Goal: Information Seeking & Learning: Check status

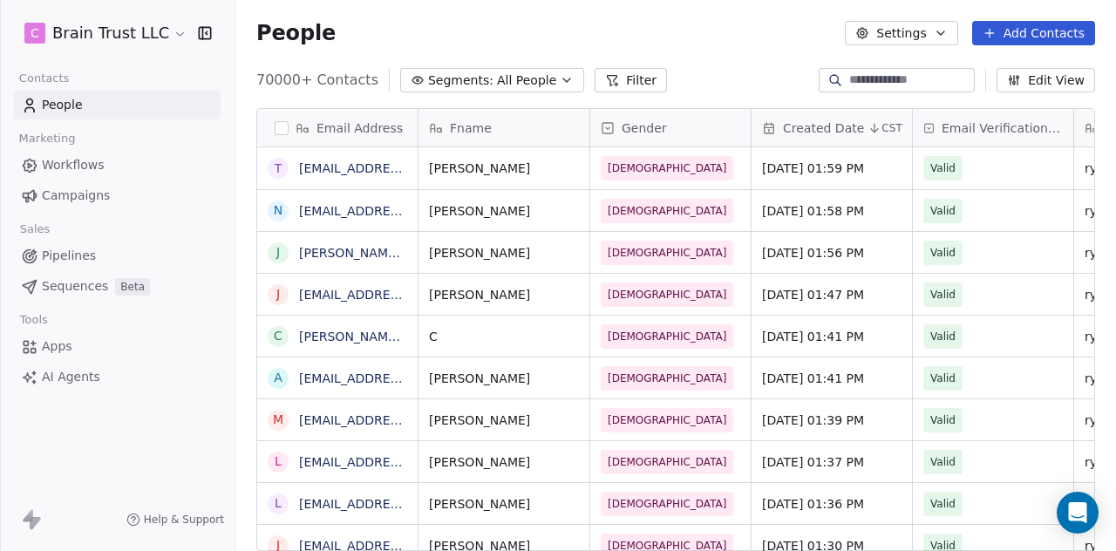
scroll to position [471, 866]
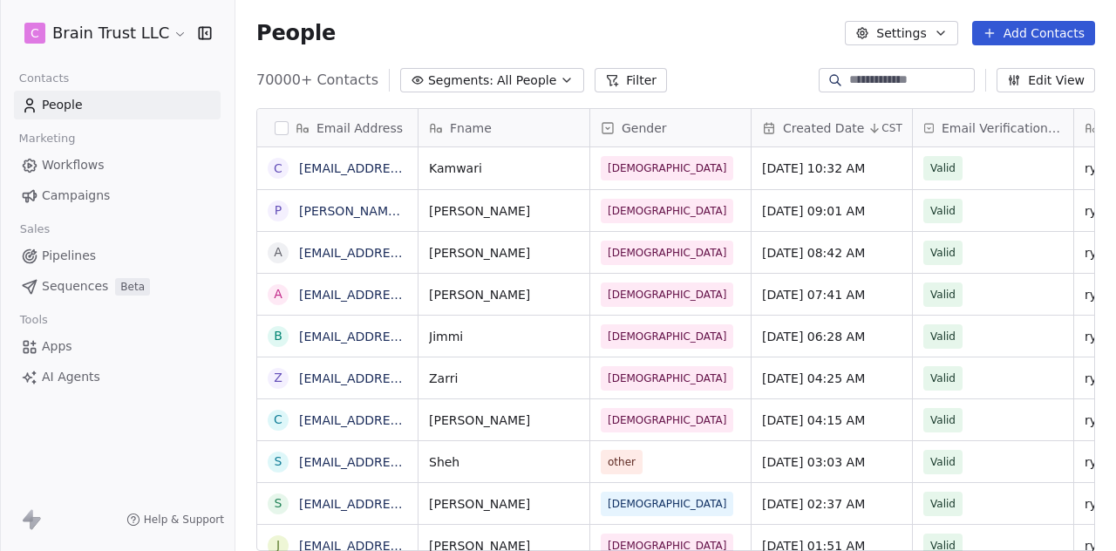
scroll to position [471, 866]
click at [78, 197] on span "Campaigns" at bounding box center [76, 196] width 68 height 18
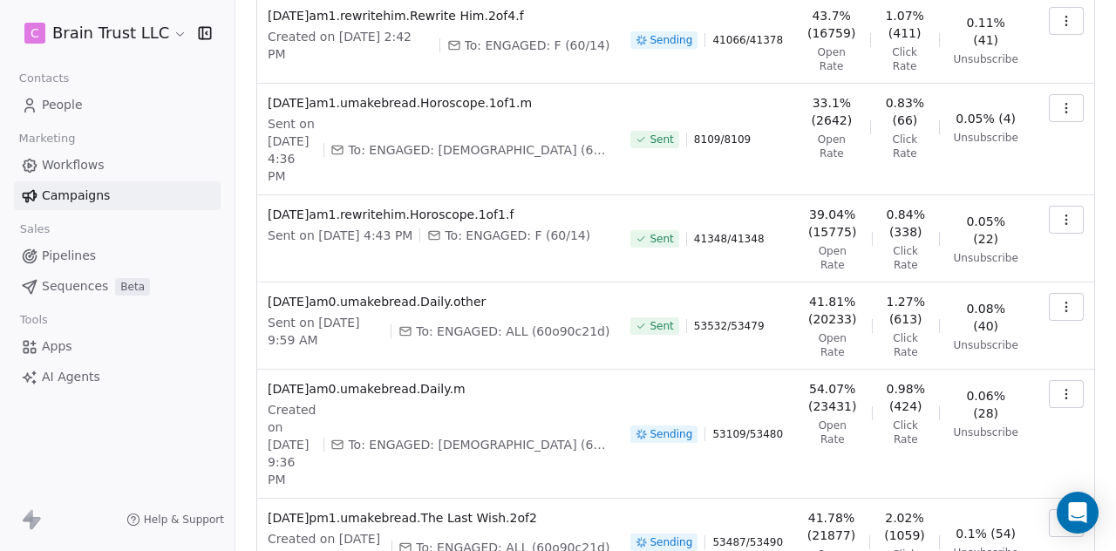
scroll to position [622, 0]
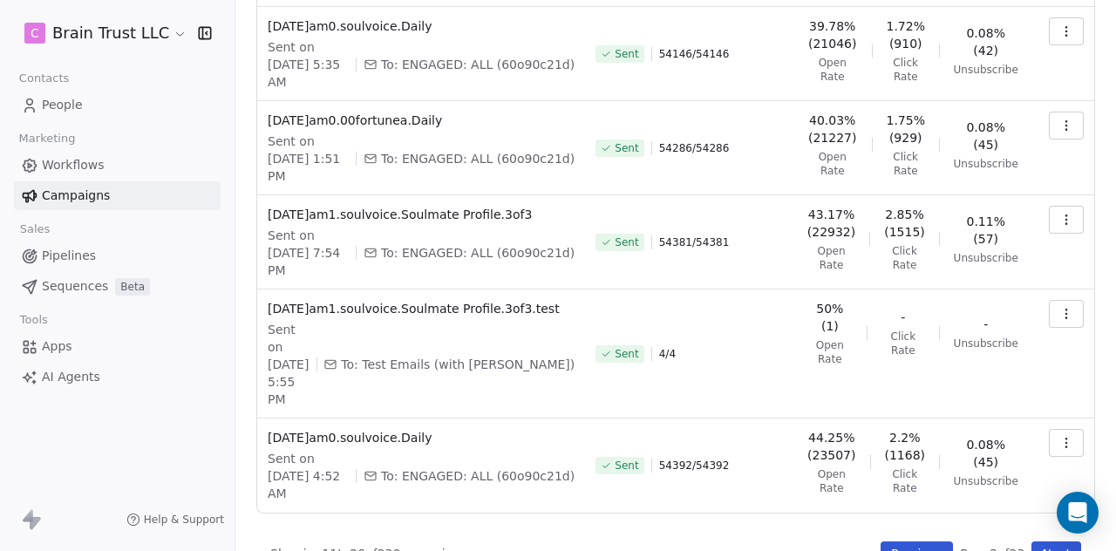
scroll to position [590, 0]
click at [1039, 541] on button "Next" at bounding box center [1056, 553] width 50 height 24
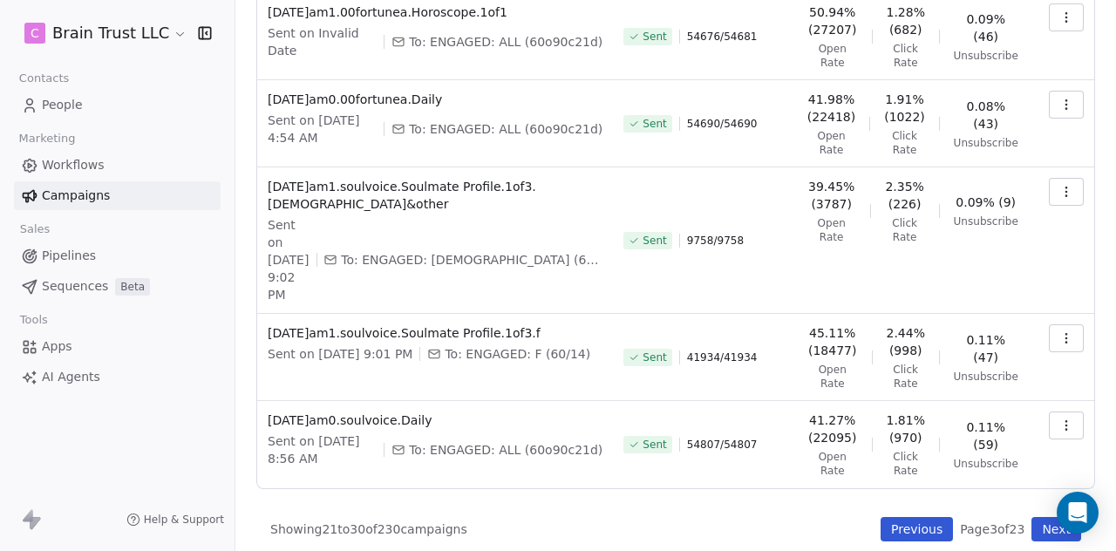
click at [900, 527] on button "Previous" at bounding box center [916, 529] width 72 height 24
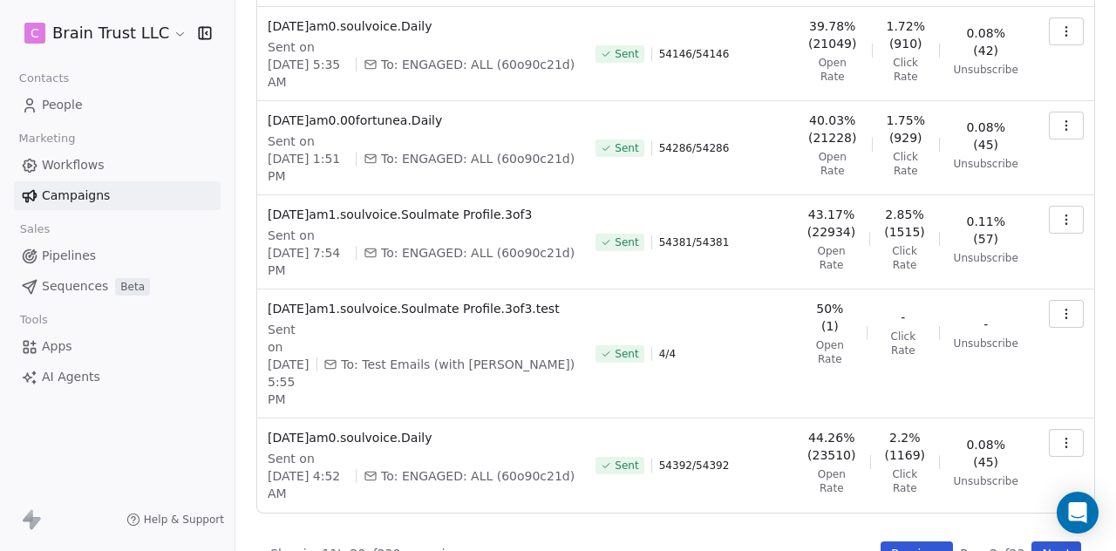
click at [880, 541] on button "Previous" at bounding box center [916, 553] width 72 height 24
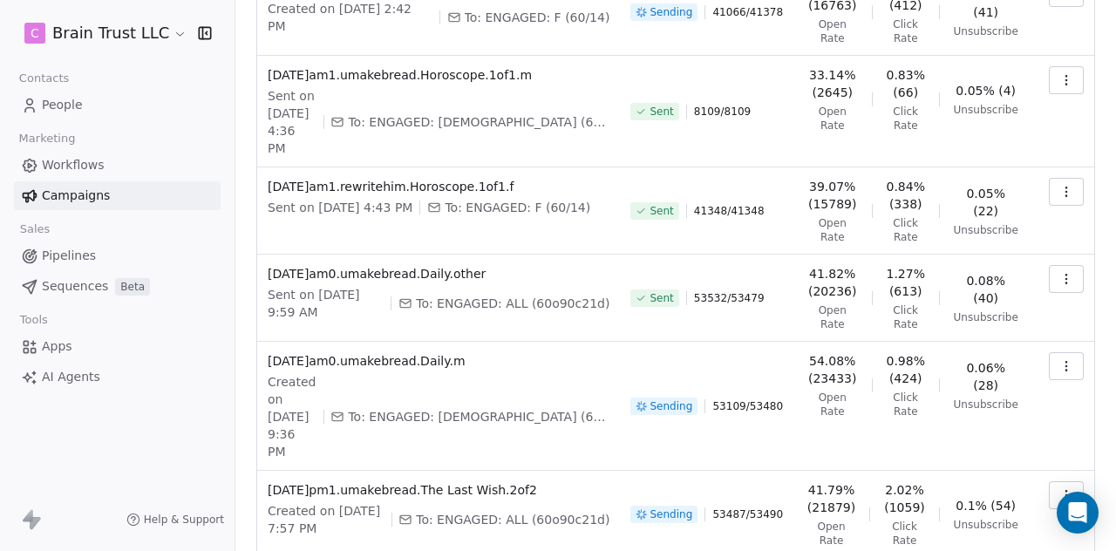
scroll to position [622, 0]
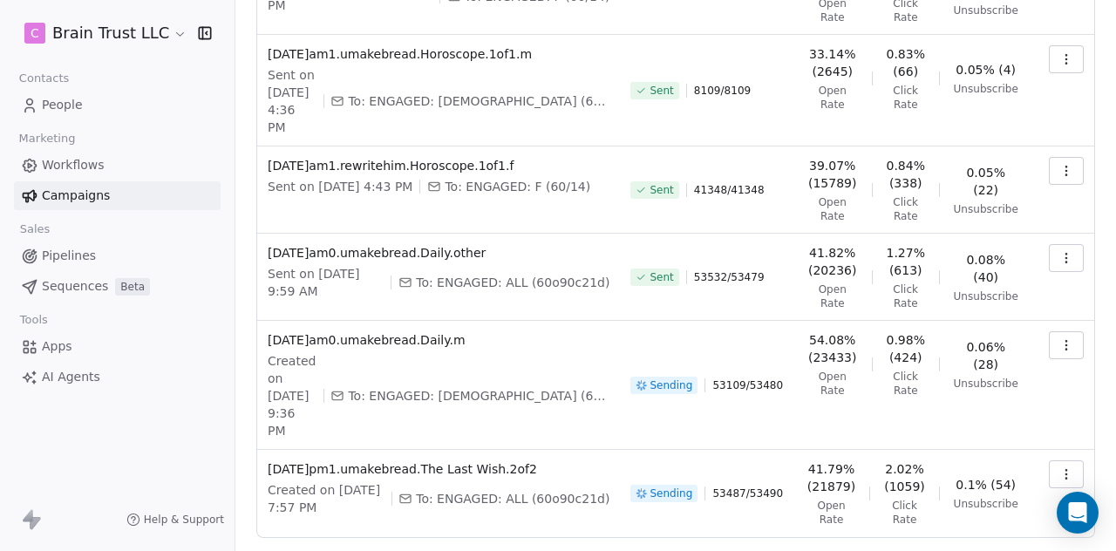
click at [1063, 460] on button "button" at bounding box center [1066, 474] width 35 height 28
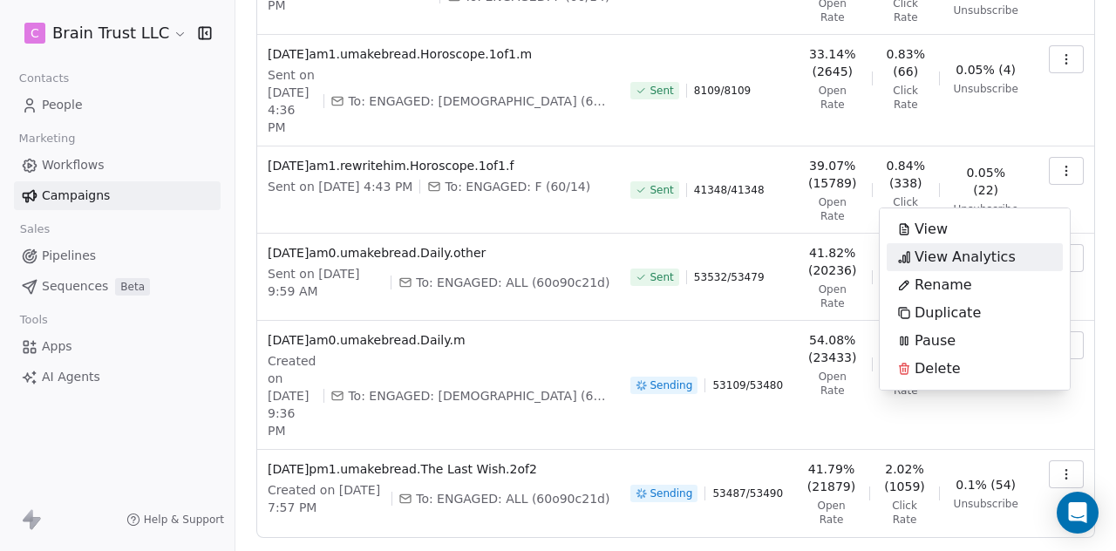
click at [983, 253] on span "View Analytics" at bounding box center [964, 257] width 101 height 21
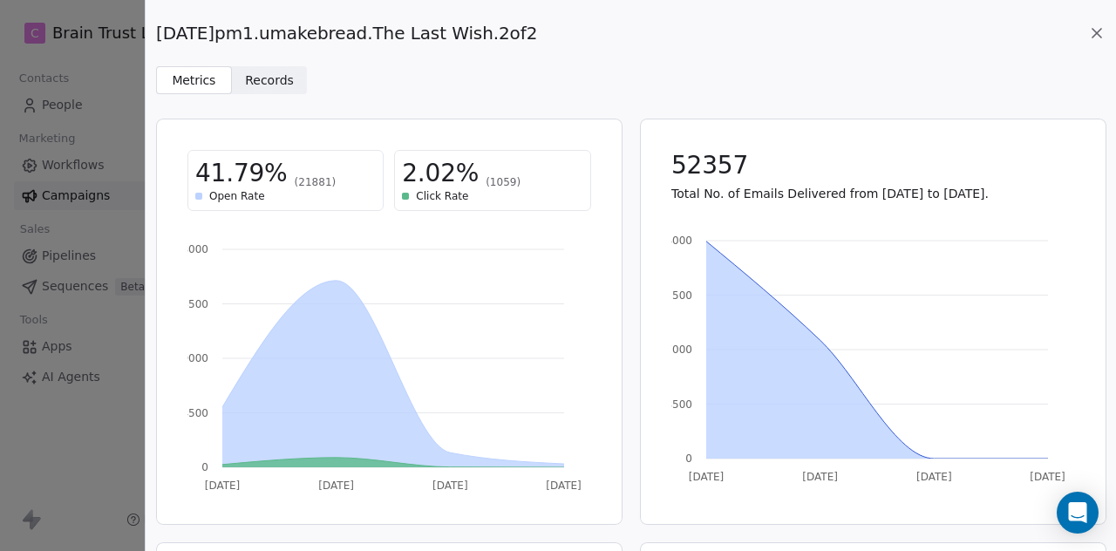
click at [1093, 37] on icon at bounding box center [1096, 32] width 17 height 17
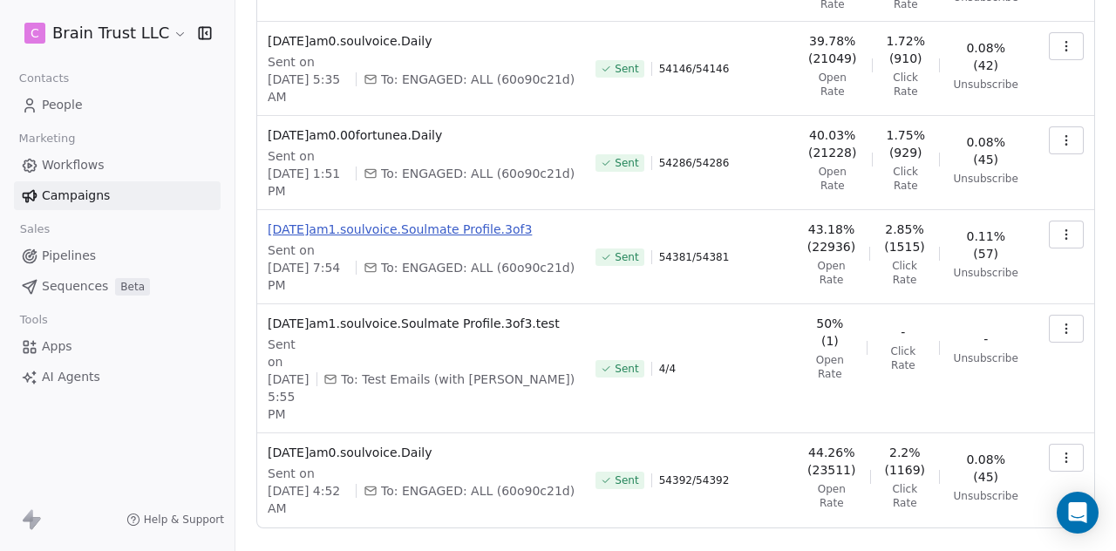
scroll to position [590, 0]
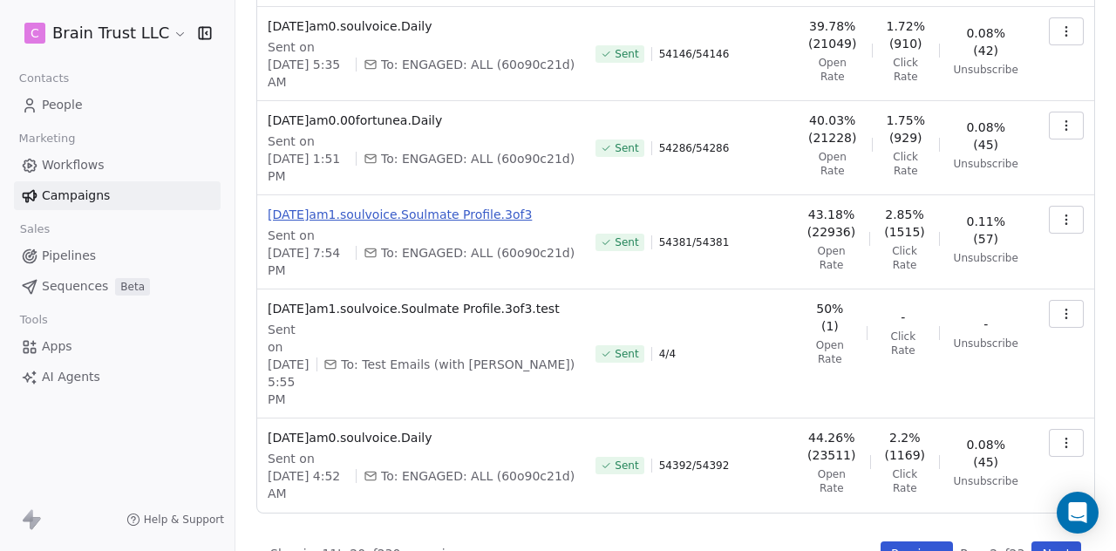
click at [902, 541] on button "Previous" at bounding box center [916, 553] width 72 height 24
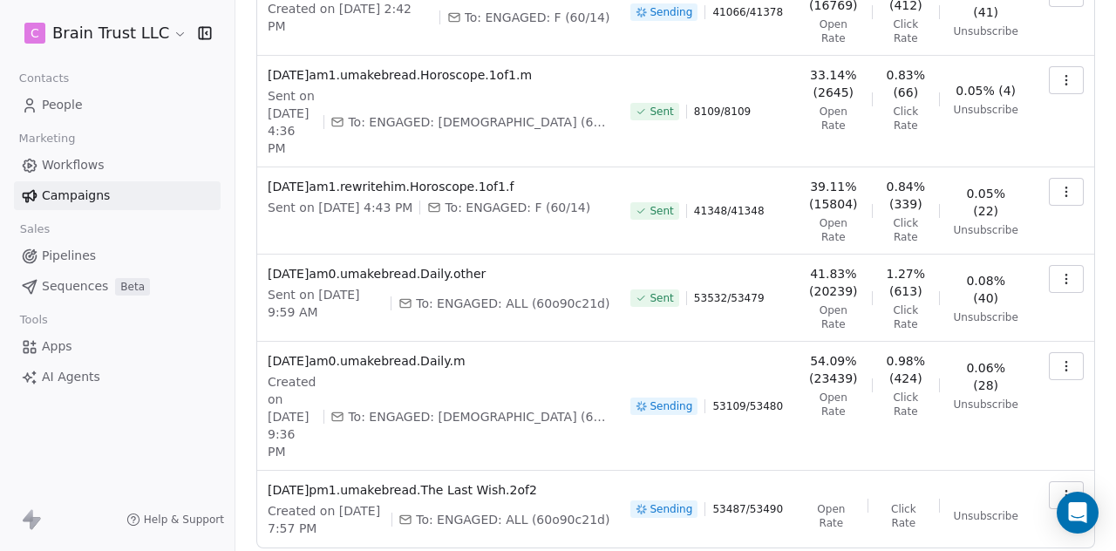
scroll to position [605, 0]
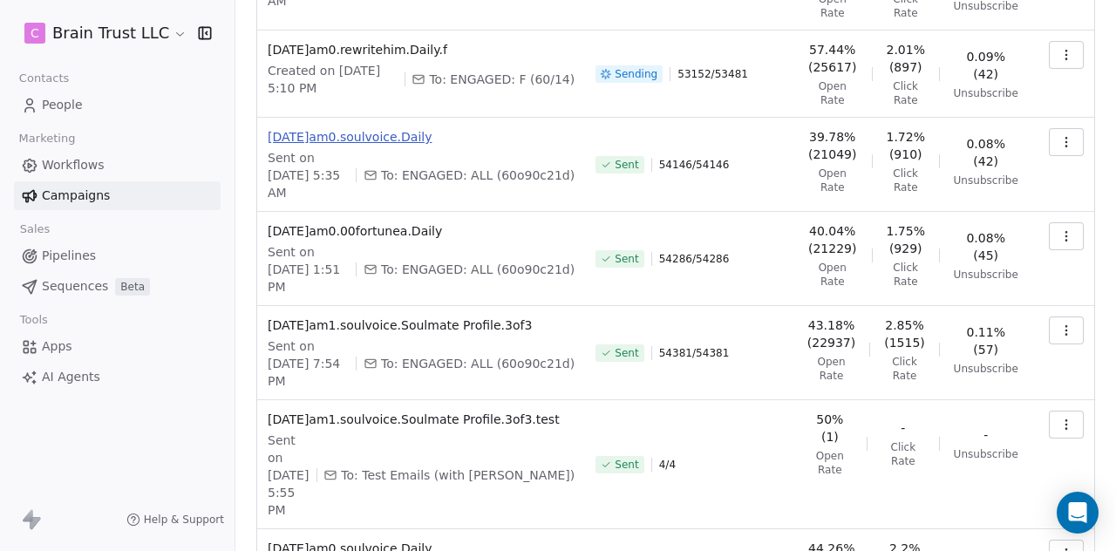
scroll to position [590, 0]
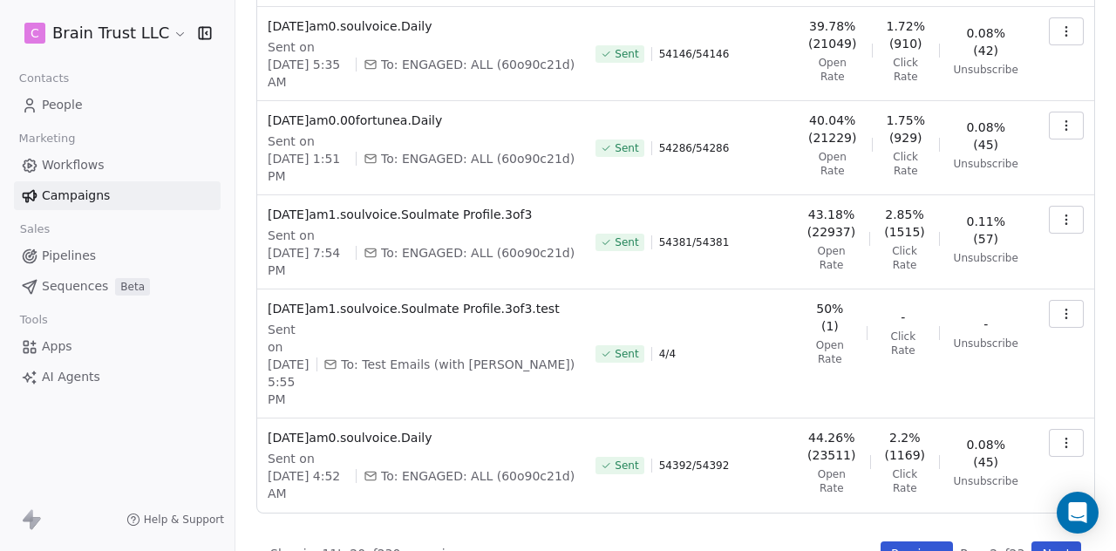
click at [906, 541] on button "Previous" at bounding box center [916, 553] width 72 height 24
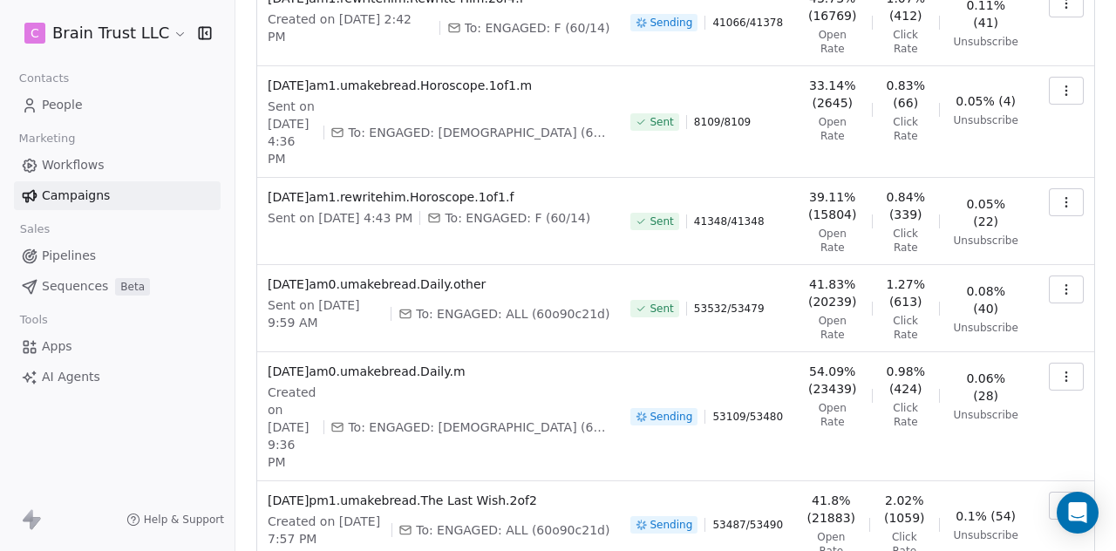
click at [1058, 275] on button "button" at bounding box center [1066, 289] width 35 height 28
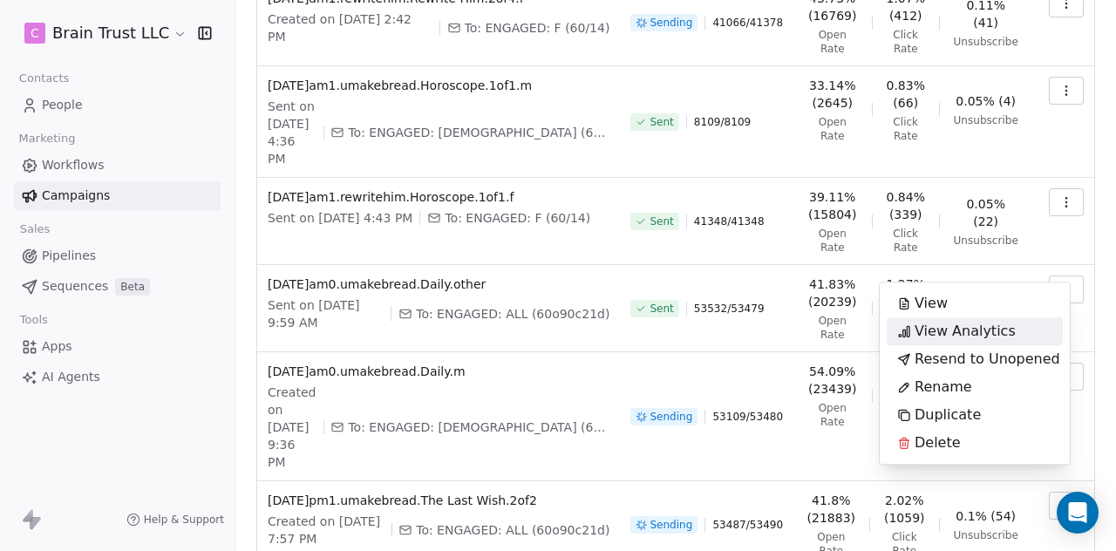
click at [983, 333] on span "View Analytics" at bounding box center [964, 331] width 101 height 21
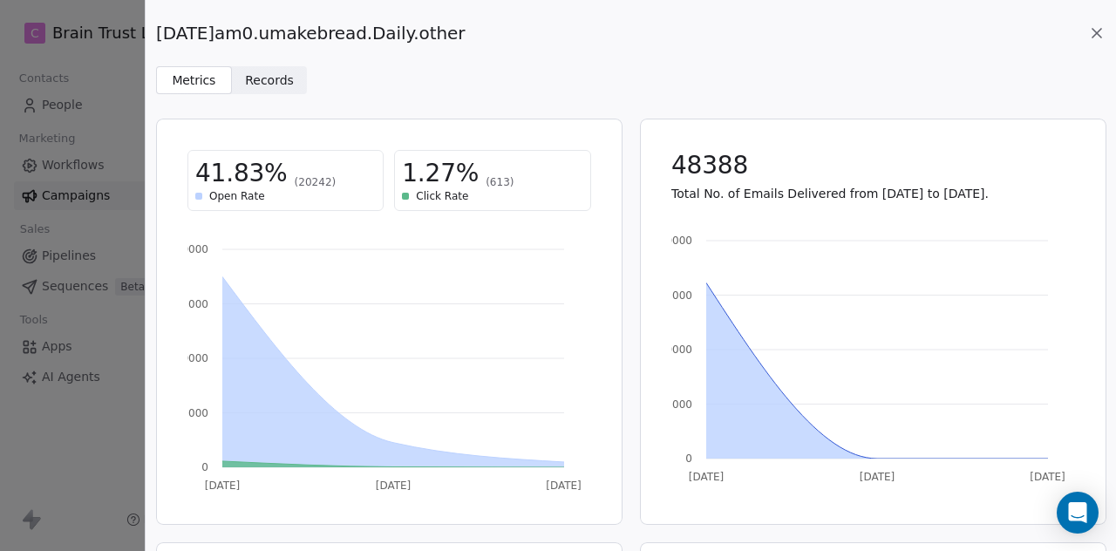
click at [537, 34] on div "[DATE]am0.umakebread.Daily.other" at bounding box center [630, 33] width 949 height 24
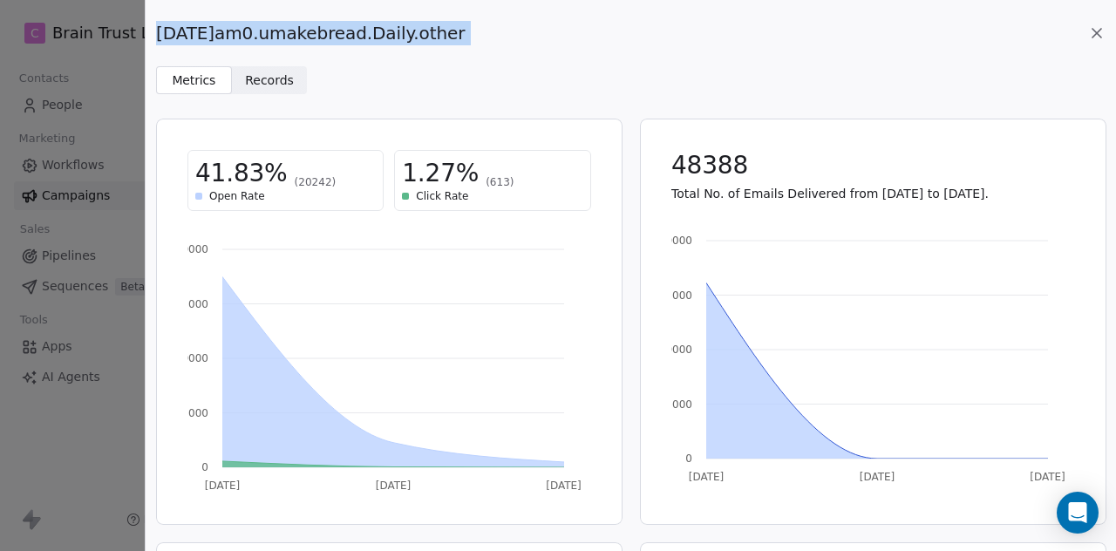
click at [537, 34] on div "[DATE]am0.umakebread.Daily.other" at bounding box center [630, 33] width 949 height 24
copy div "[DATE]am0.umakebread.Daily.other Metrics Metrics Records Records"
click at [588, 86] on div "Metrics Metrics Records Records" at bounding box center [630, 80] width 949 height 28
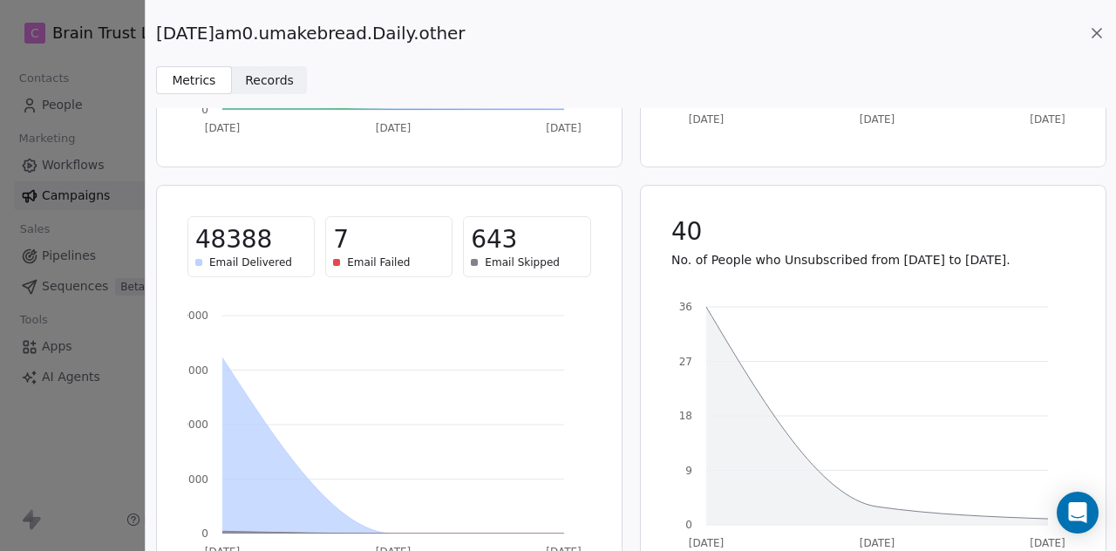
scroll to position [406, 0]
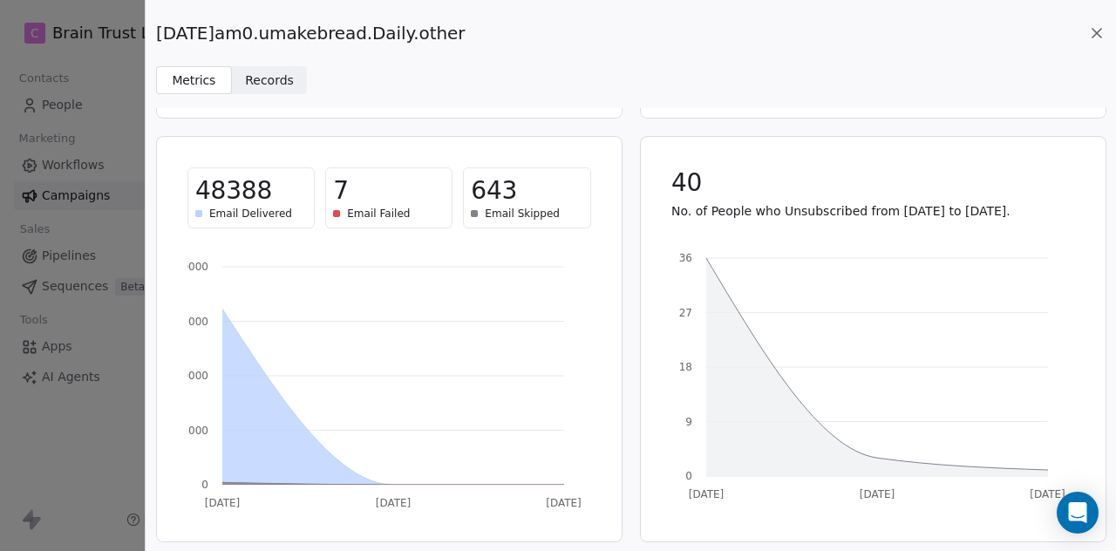
click at [1093, 37] on icon at bounding box center [1096, 33] width 9 height 9
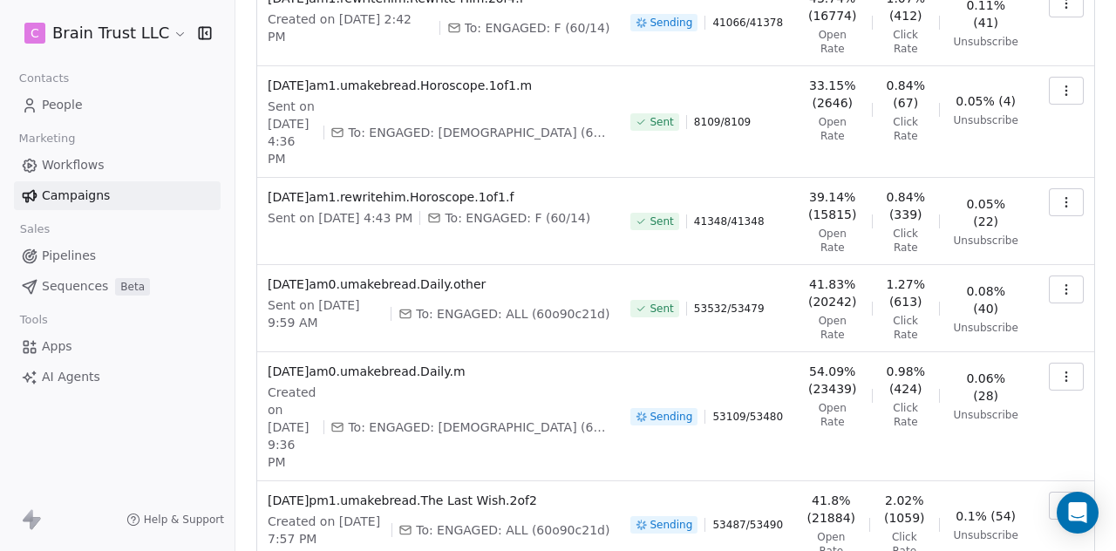
click at [1066, 363] on button "button" at bounding box center [1066, 377] width 35 height 28
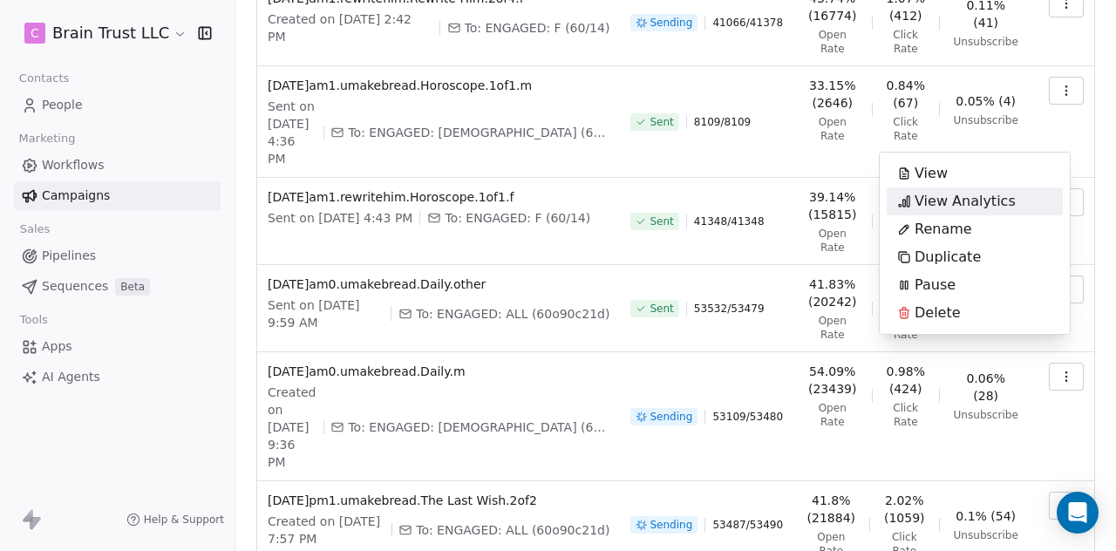
click at [972, 201] on span "View Analytics" at bounding box center [964, 201] width 101 height 21
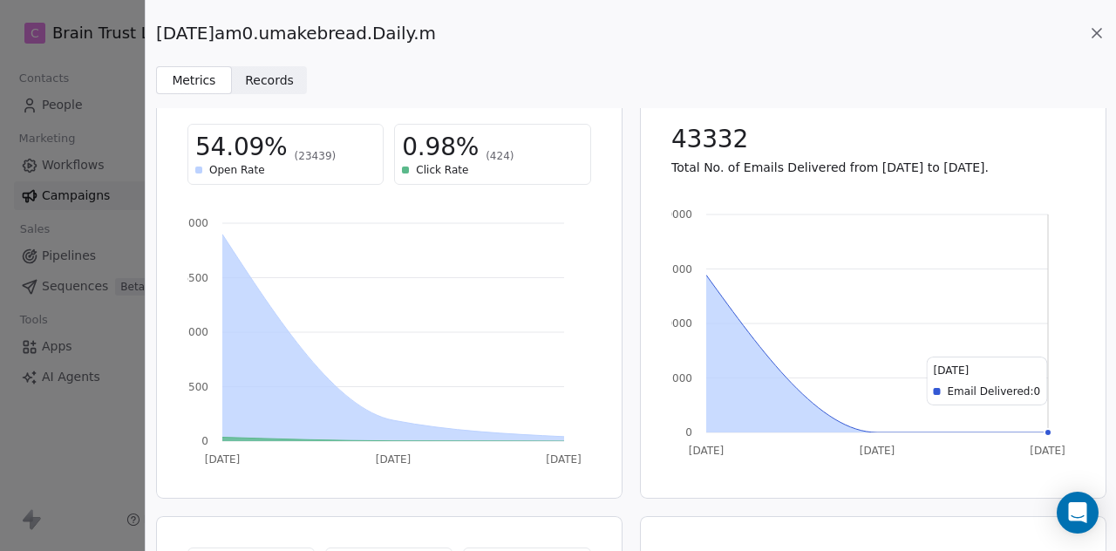
scroll to position [0, 0]
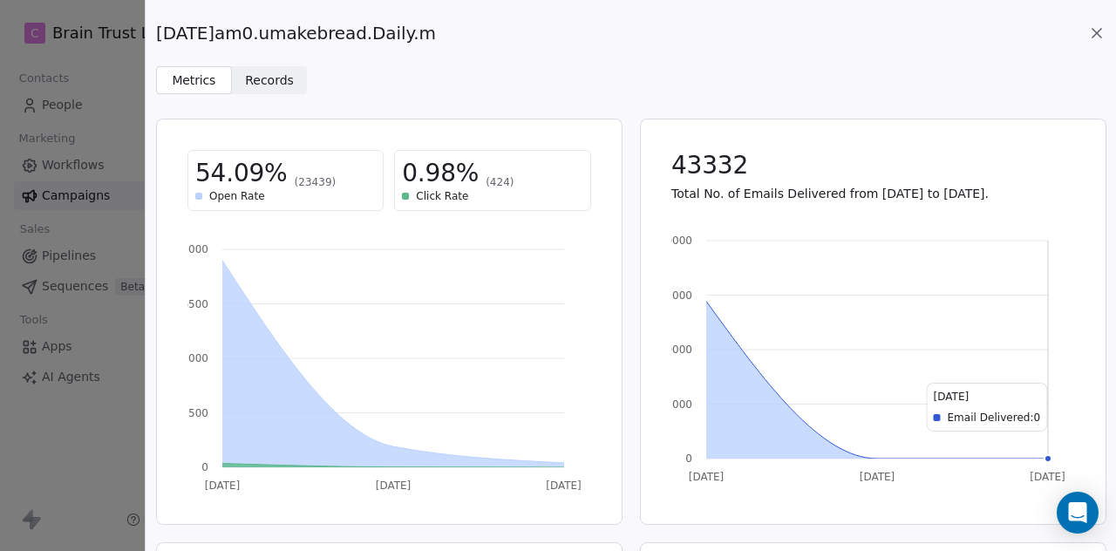
click at [1093, 31] on icon at bounding box center [1096, 33] width 9 height 9
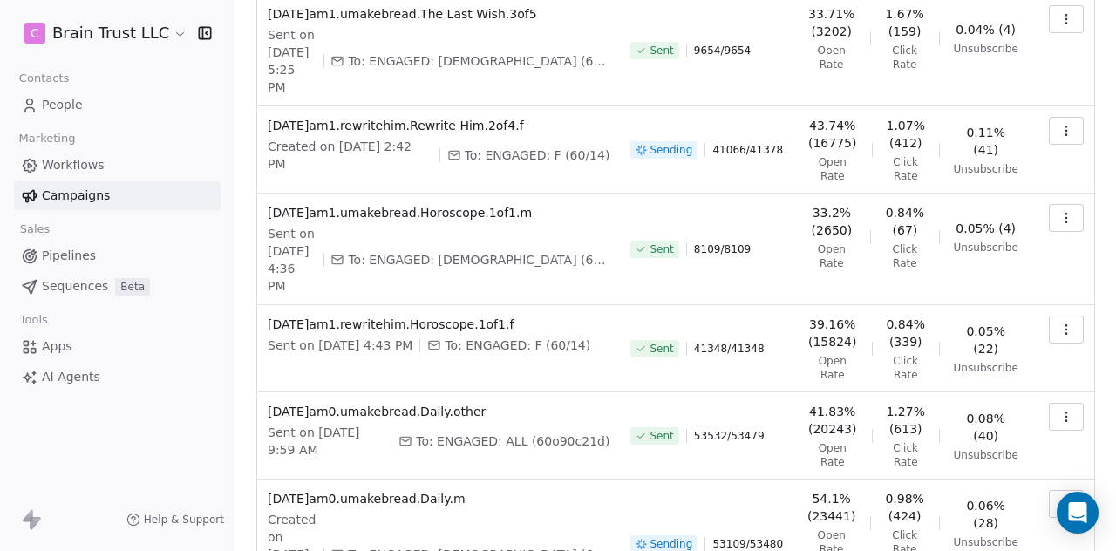
scroll to position [622, 0]
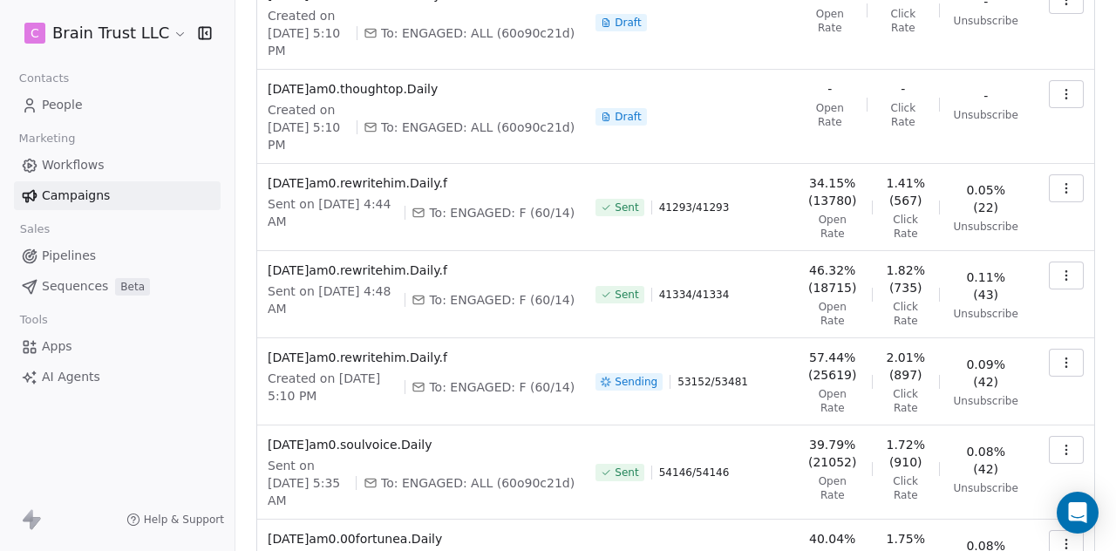
scroll to position [170, 0]
click at [1059, 364] on icon "button" at bounding box center [1066, 364] width 14 height 14
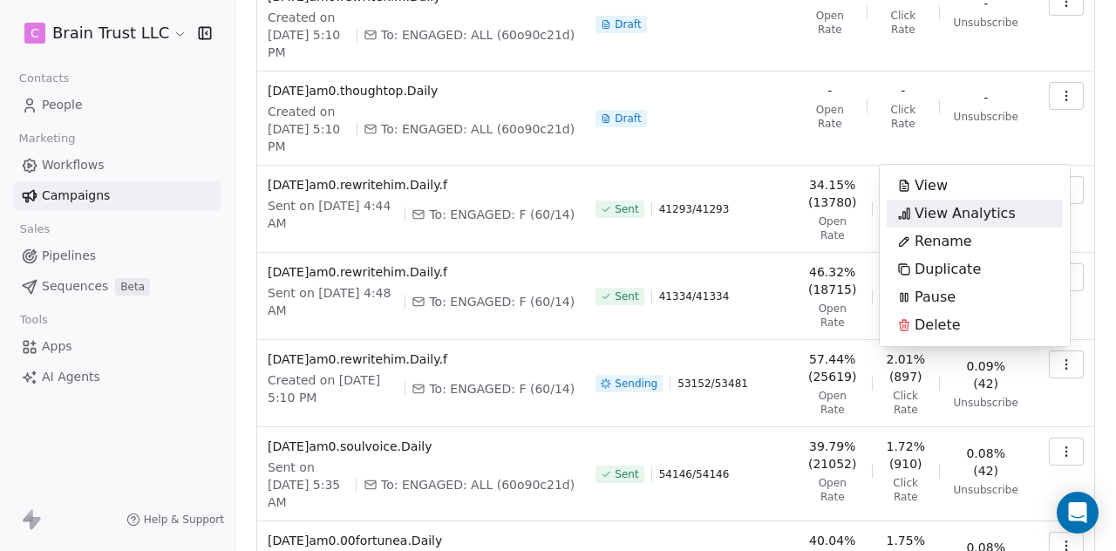
click at [976, 207] on span "View Analytics" at bounding box center [964, 213] width 101 height 21
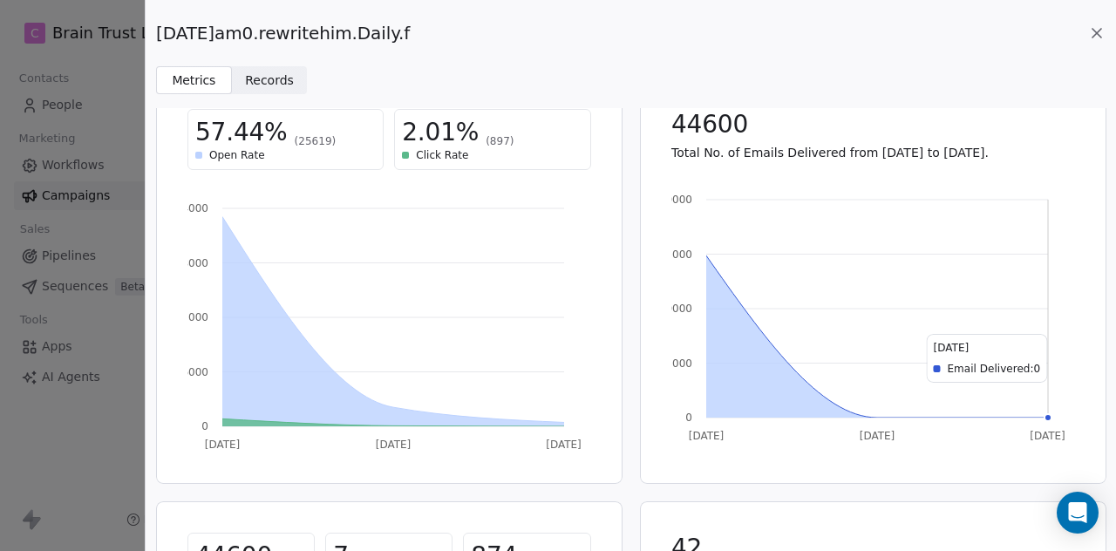
scroll to position [0, 0]
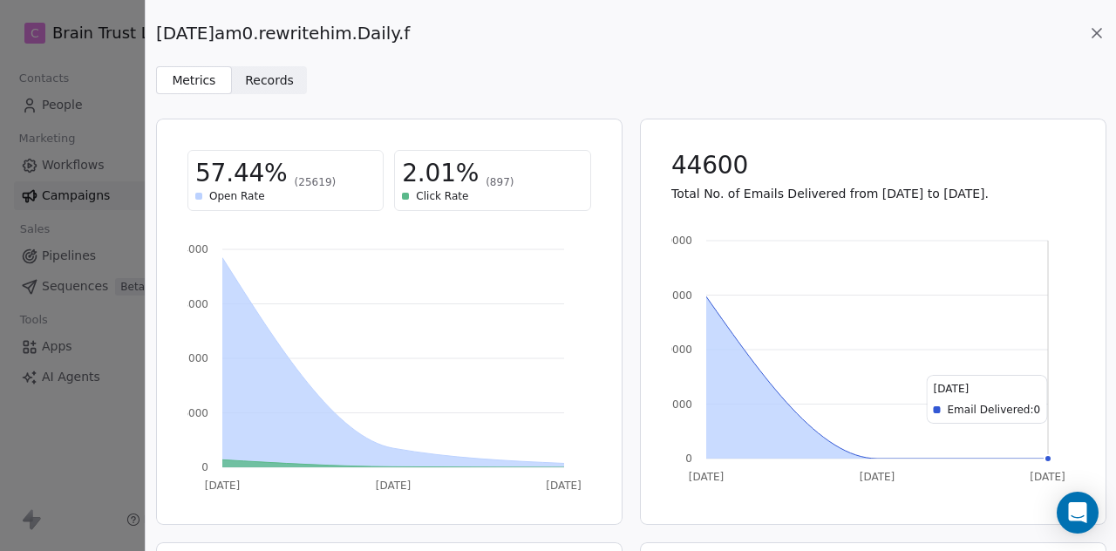
click at [1096, 34] on icon at bounding box center [1096, 33] width 9 height 9
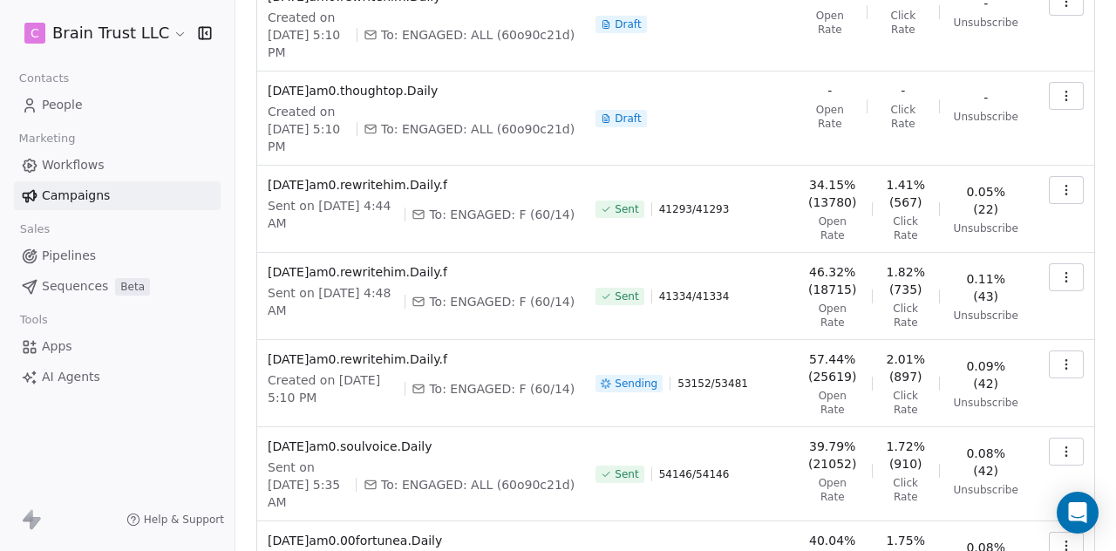
click at [1065, 276] on icon "button" at bounding box center [1065, 276] width 1 height 1
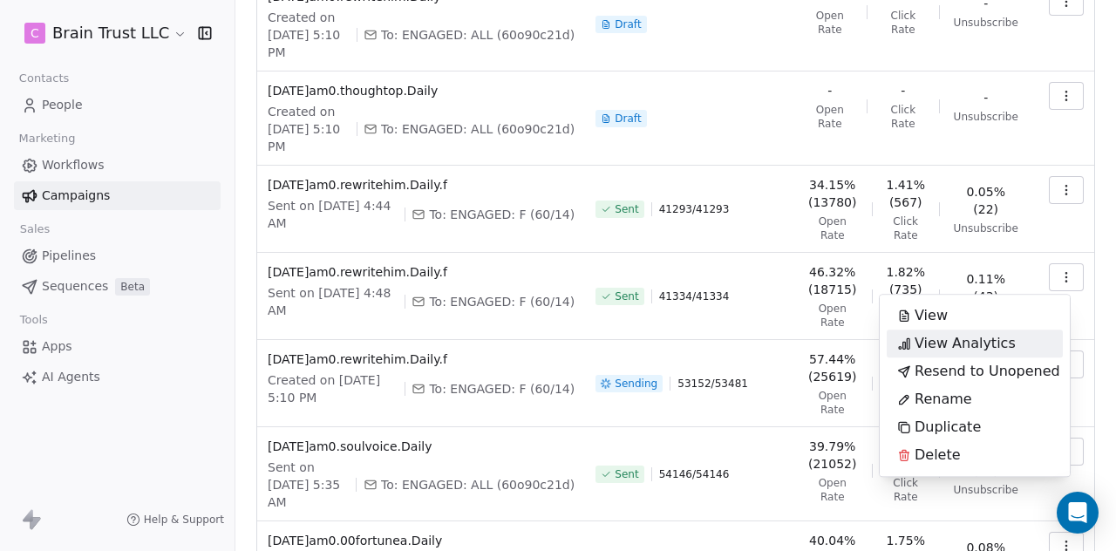
click at [968, 343] on span "View Analytics" at bounding box center [964, 343] width 101 height 21
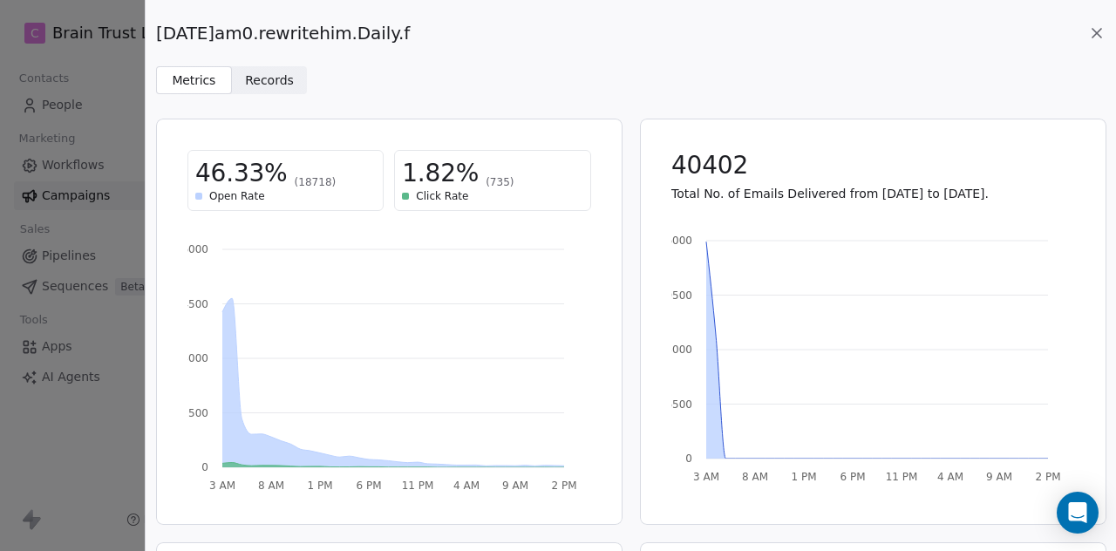
click at [438, 35] on div "[DATE]am0.rewritehim.Daily.f" at bounding box center [630, 33] width 949 height 24
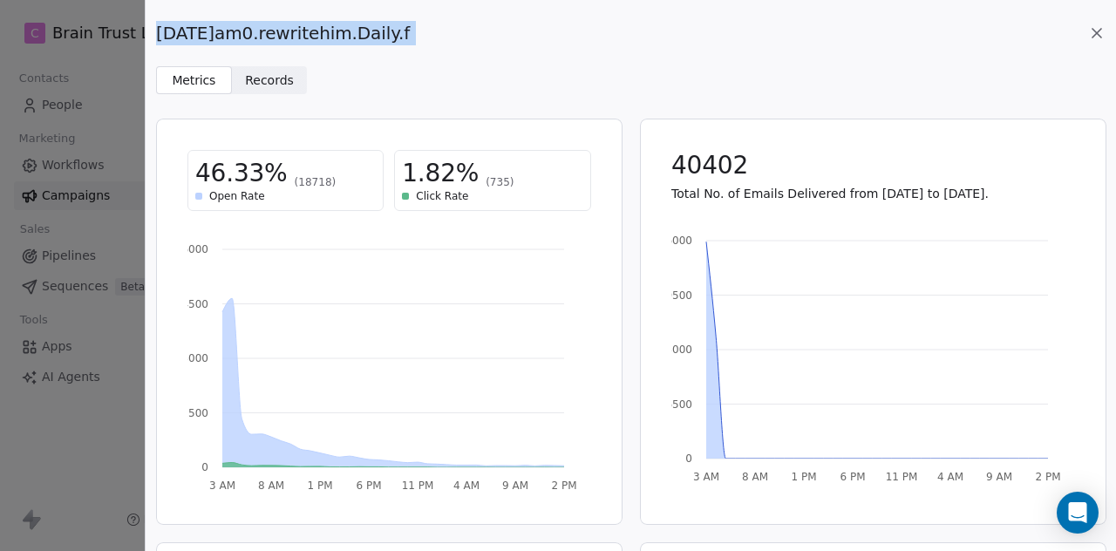
click at [438, 35] on div "[DATE]am0.rewritehim.Daily.f" at bounding box center [630, 33] width 949 height 24
copy div "[DATE]am0.rewritehim.Daily.f Metrics Metrics Records Records"
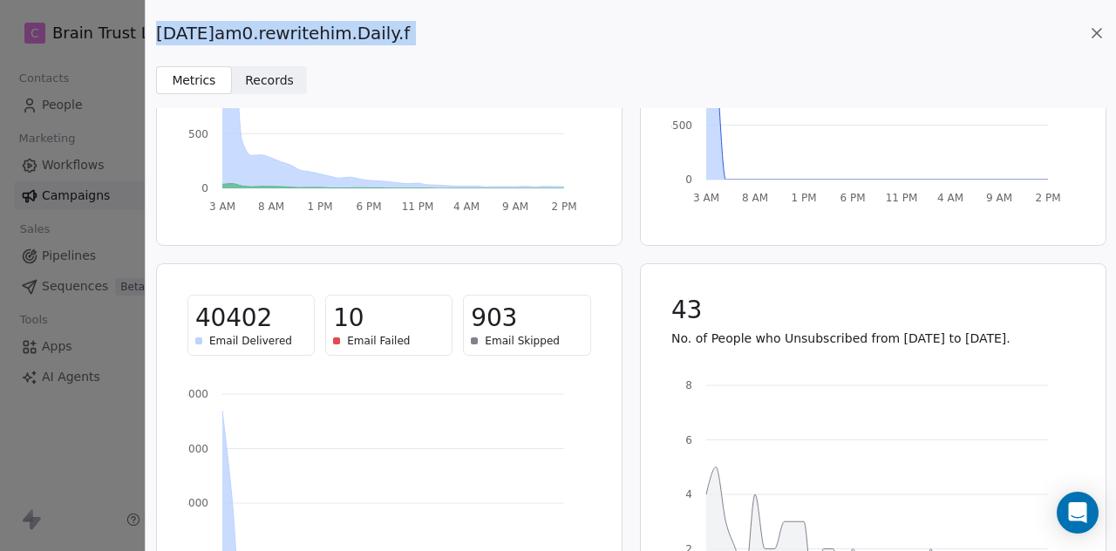
scroll to position [292, 0]
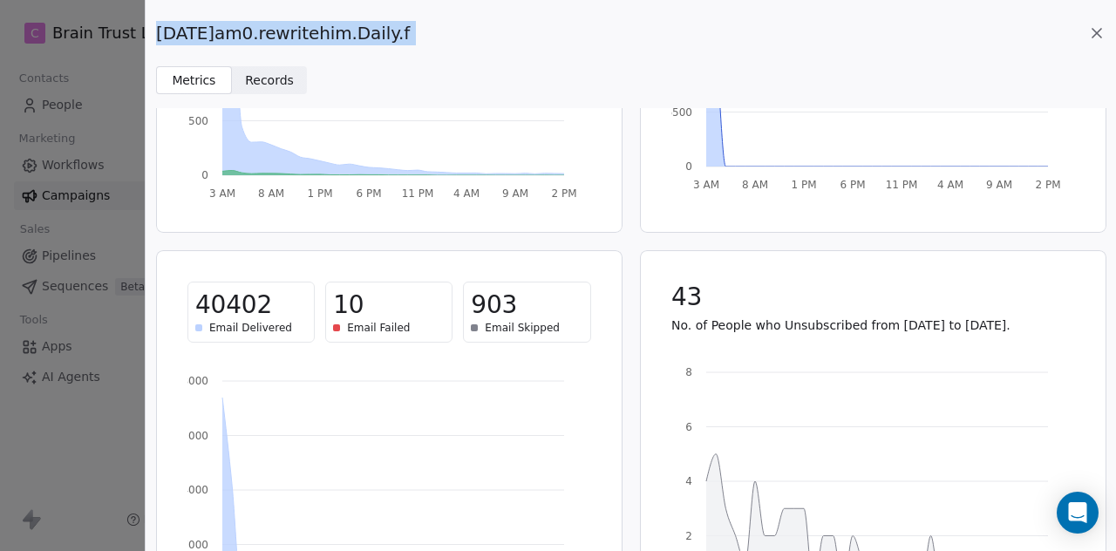
click at [1092, 37] on icon at bounding box center [1096, 33] width 9 height 9
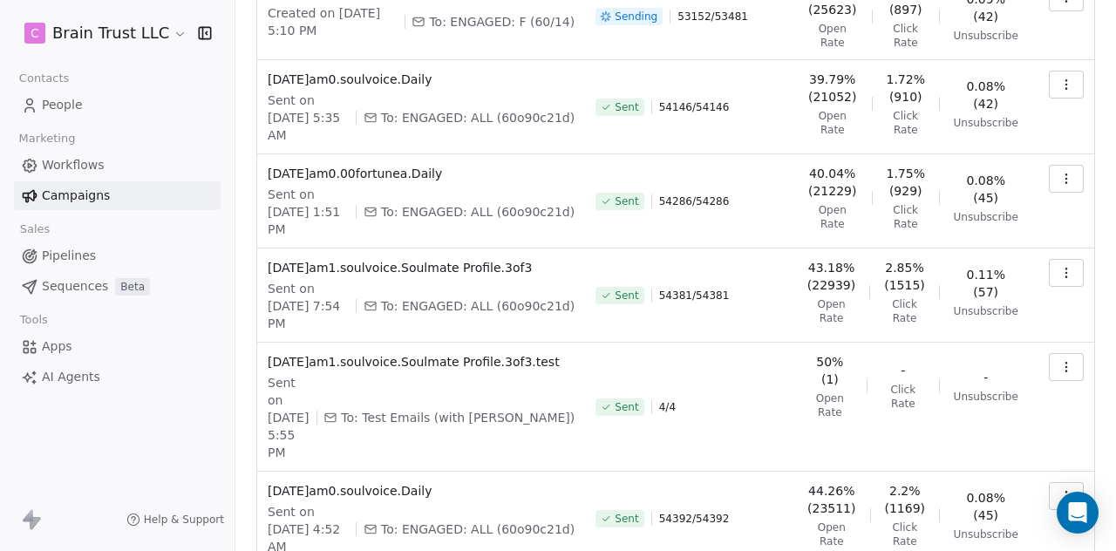
scroll to position [590, 0]
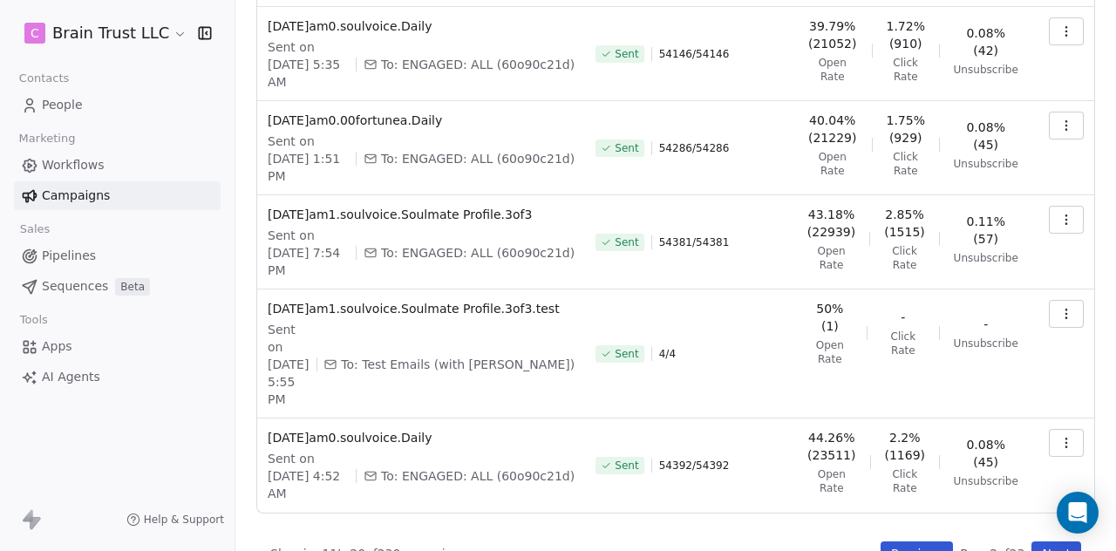
click at [907, 541] on button "Previous" at bounding box center [916, 553] width 72 height 24
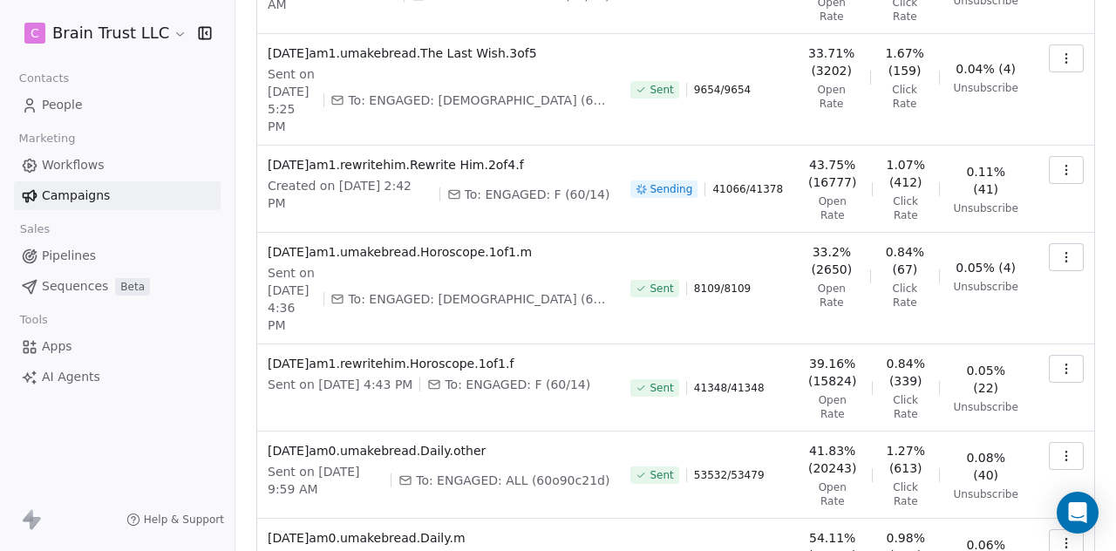
scroll to position [420, 0]
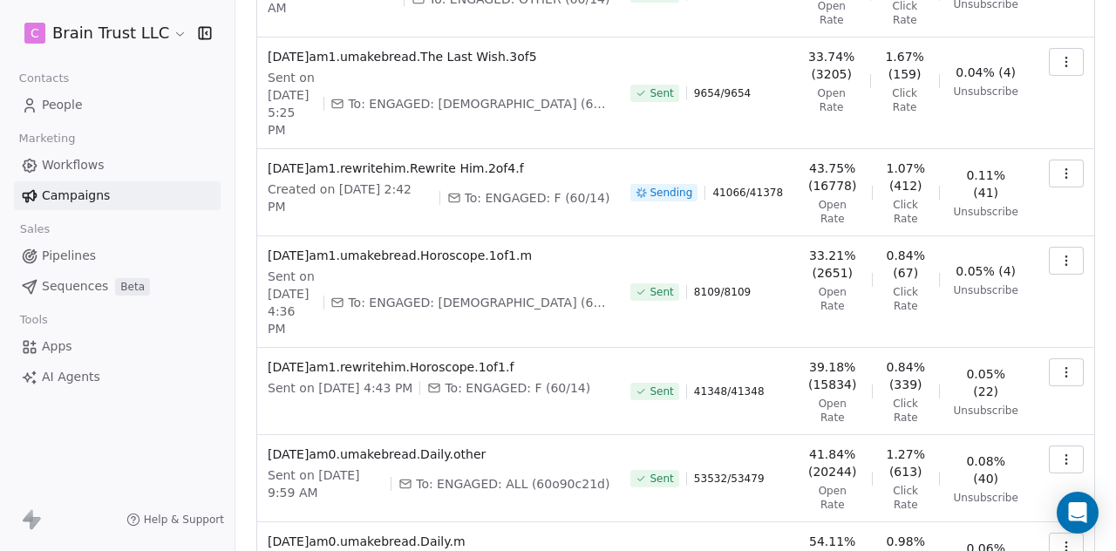
click at [1049, 358] on button "button" at bounding box center [1066, 372] width 35 height 28
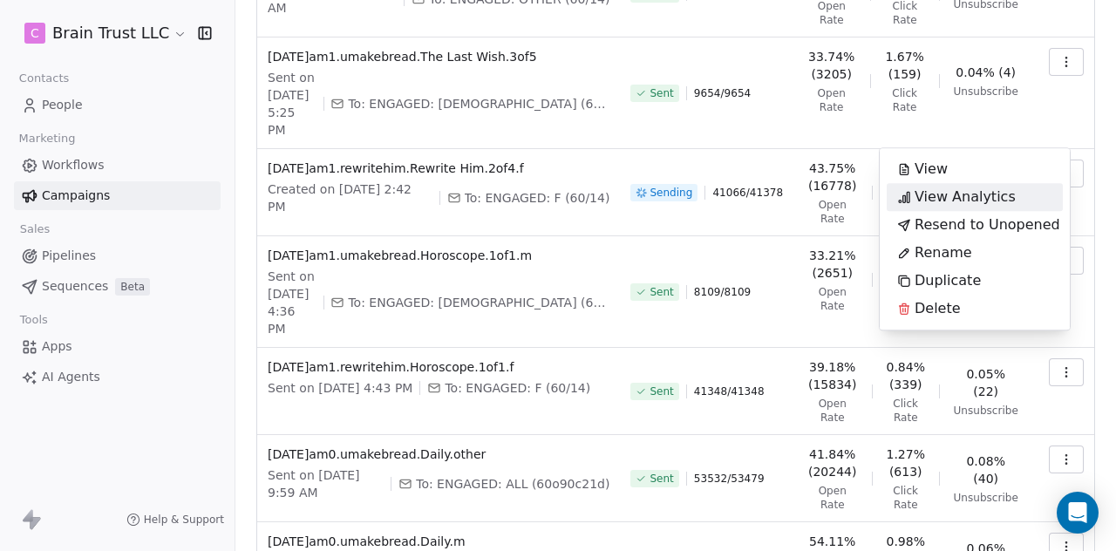
click at [933, 189] on span "View Analytics" at bounding box center [964, 197] width 101 height 21
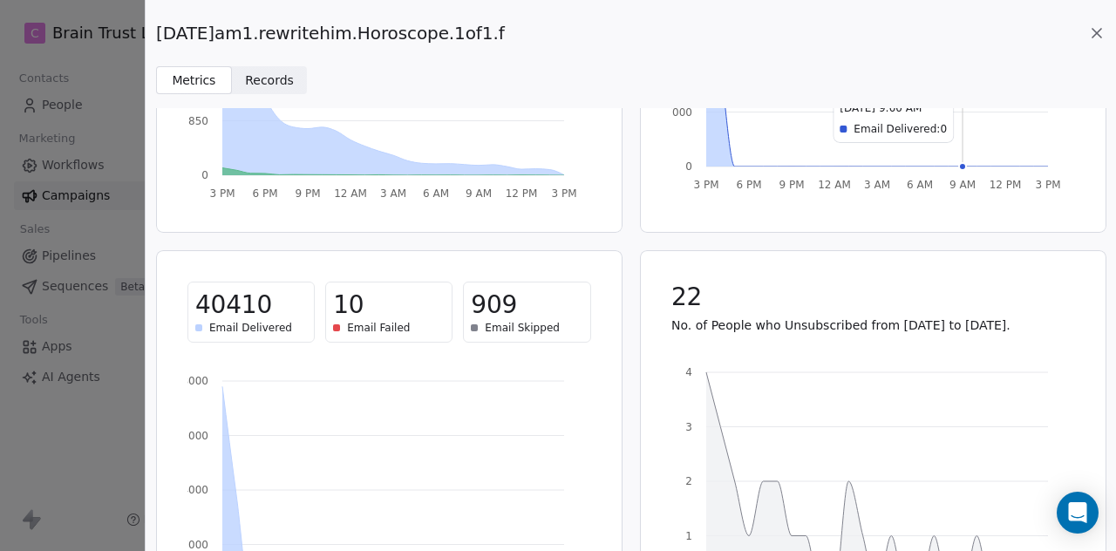
scroll to position [293, 0]
click at [542, 29] on div "[DATE]am1.rewritehim.Horoscope.1of1.f" at bounding box center [630, 33] width 949 height 24
click at [513, 34] on div "[DATE]am1.rewritehim.Horoscope.1of1.f" at bounding box center [630, 33] width 949 height 24
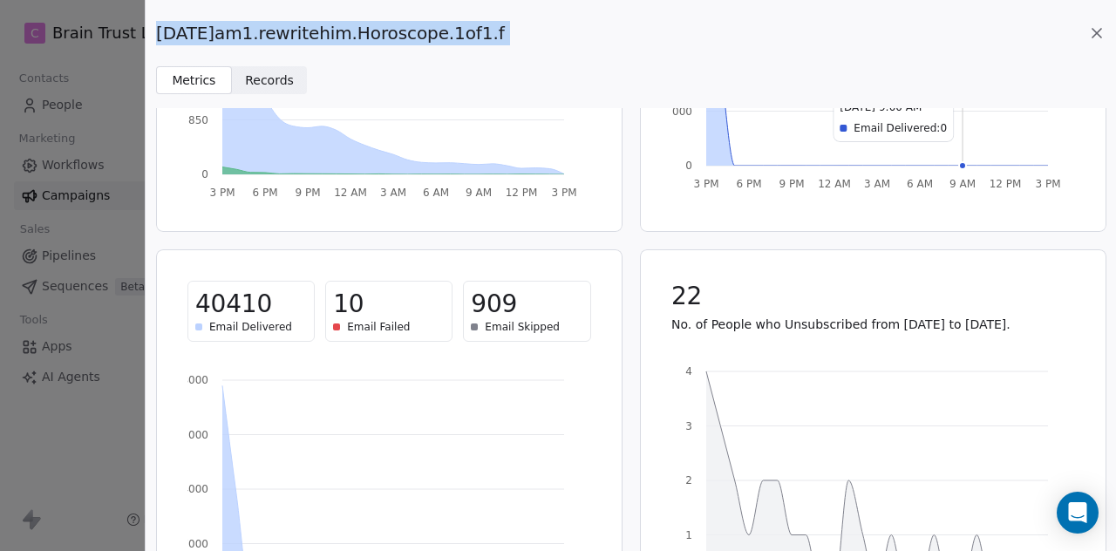
click at [513, 34] on div "[DATE]am1.rewritehim.Horoscope.1of1.f" at bounding box center [630, 33] width 949 height 24
click at [510, 25] on div "[DATE]am1.rewritehim.Horoscope.1of1.f" at bounding box center [630, 33] width 949 height 24
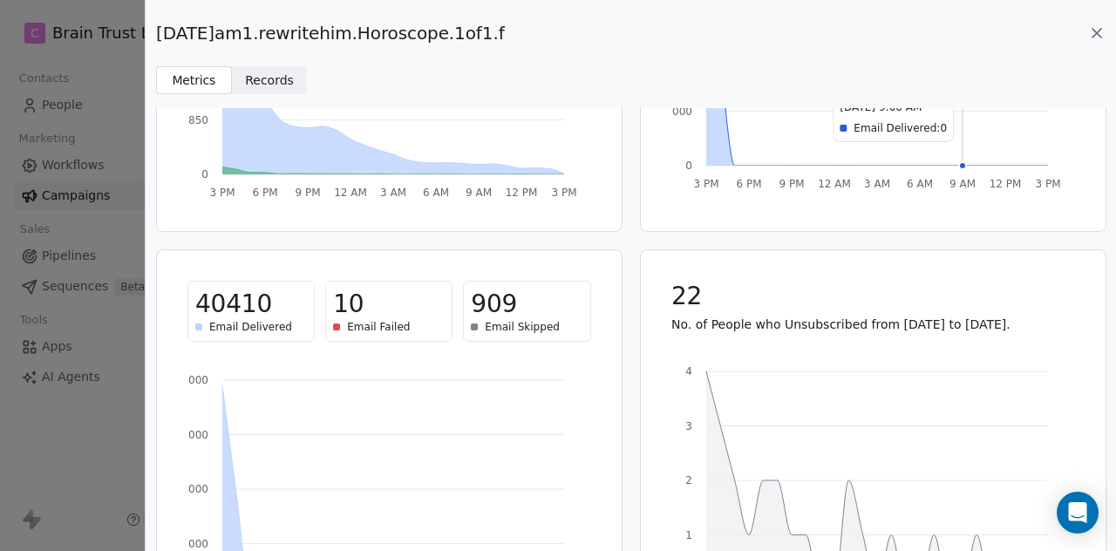
drag, startPoint x: 507, startPoint y: 29, endPoint x: 157, endPoint y: 36, distance: 350.5
click at [157, 36] on span "[DATE]am1.rewritehim.Horoscope.1of1.f" at bounding box center [330, 33] width 349 height 24
copy span "[DATE]am1.rewritehim.Horoscope.1of1.f"
click at [1097, 34] on icon at bounding box center [1096, 33] width 9 height 9
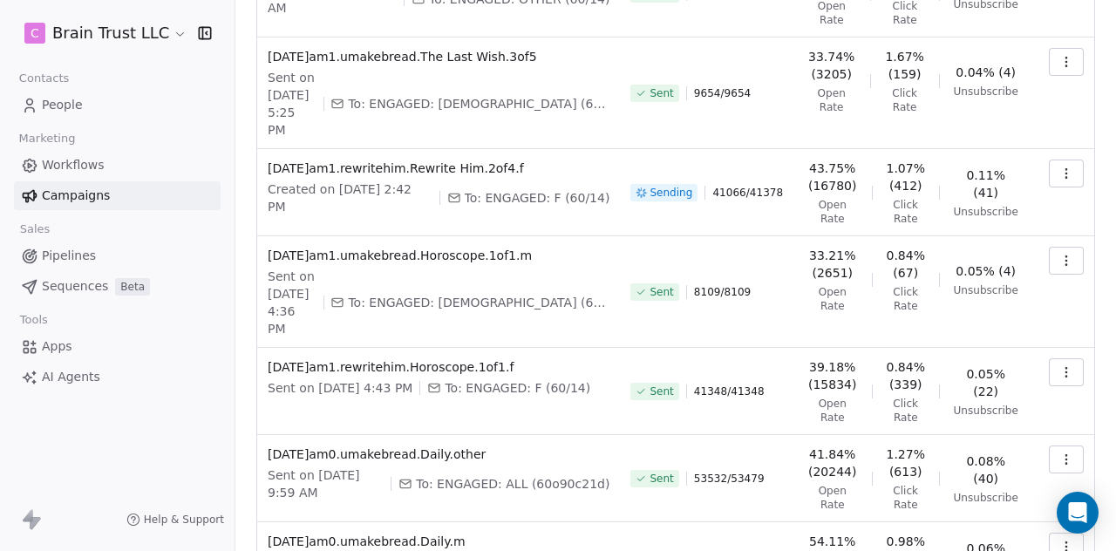
click at [1059, 261] on icon "button" at bounding box center [1066, 261] width 14 height 14
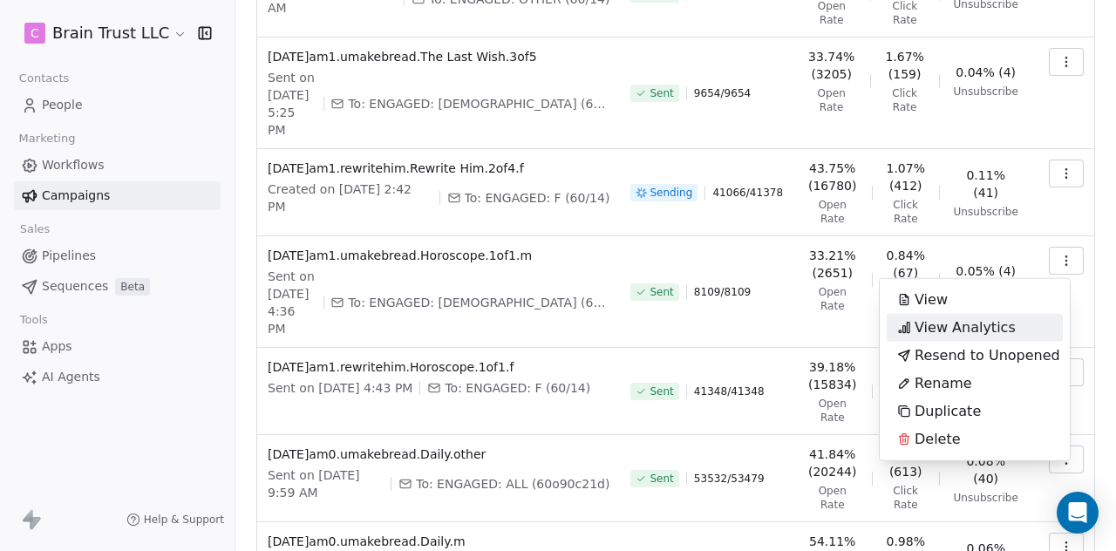
click at [987, 326] on span "View Analytics" at bounding box center [964, 327] width 101 height 21
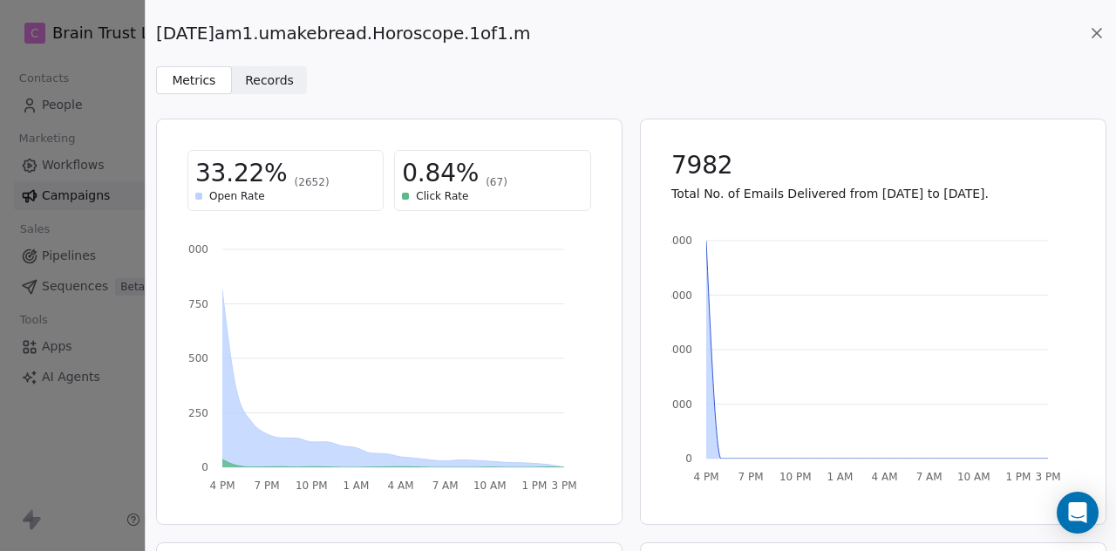
click at [528, 31] on span "[DATE]am1.umakebread.Horoscope.1of1.m" at bounding box center [343, 33] width 374 height 24
drag, startPoint x: 527, startPoint y: 34, endPoint x: 153, endPoint y: 38, distance: 374.0
click at [153, 38] on div "[DATE]am1.umakebread.Horoscope.1of1.m Metrics Metrics Records Records" at bounding box center [631, 47] width 970 height 94
copy span "[DATE]am1.umakebread.Horoscope.1of1.m"
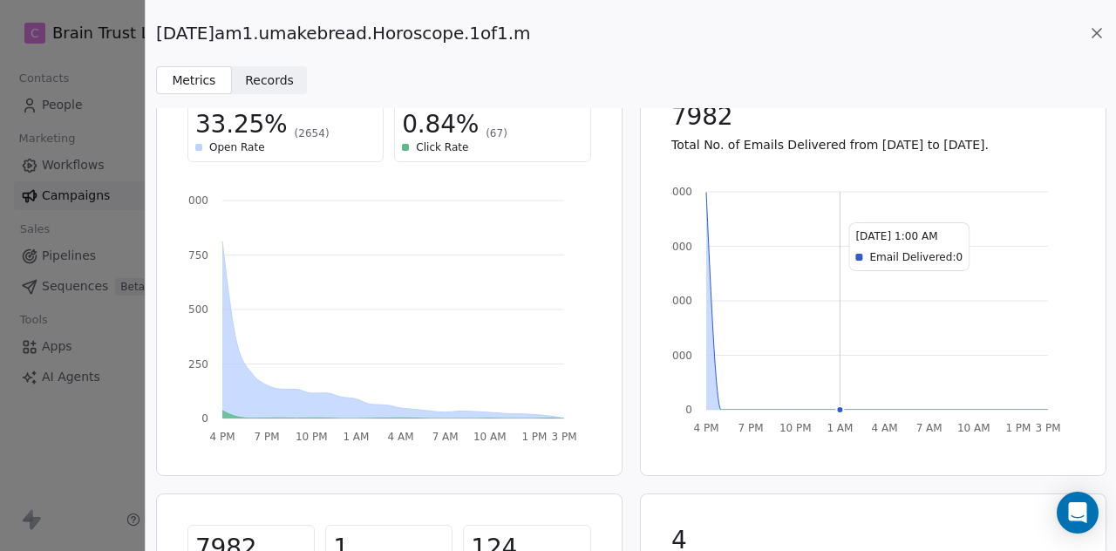
scroll to position [0, 0]
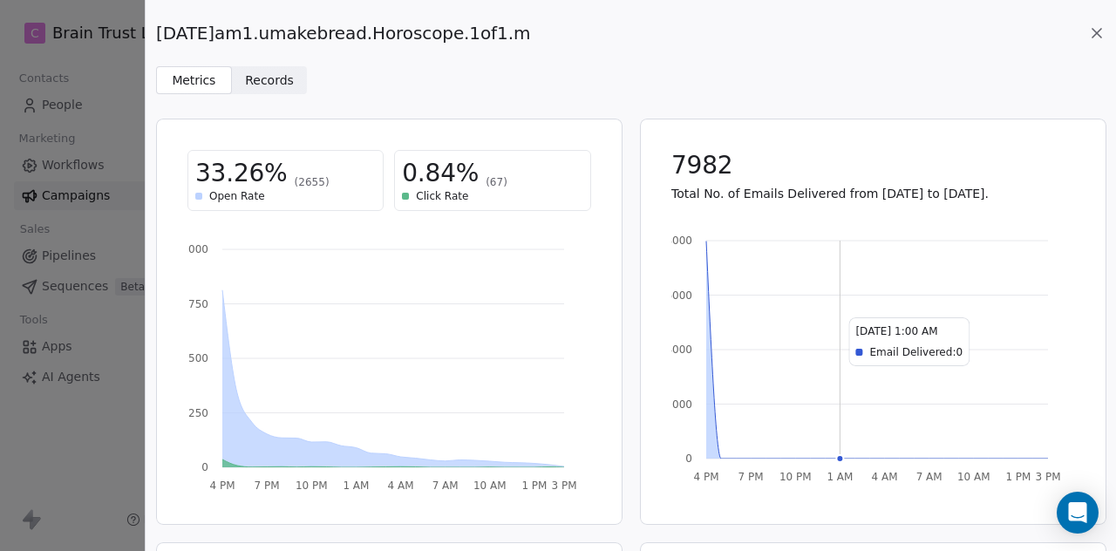
click at [1100, 32] on icon at bounding box center [1096, 32] width 17 height 17
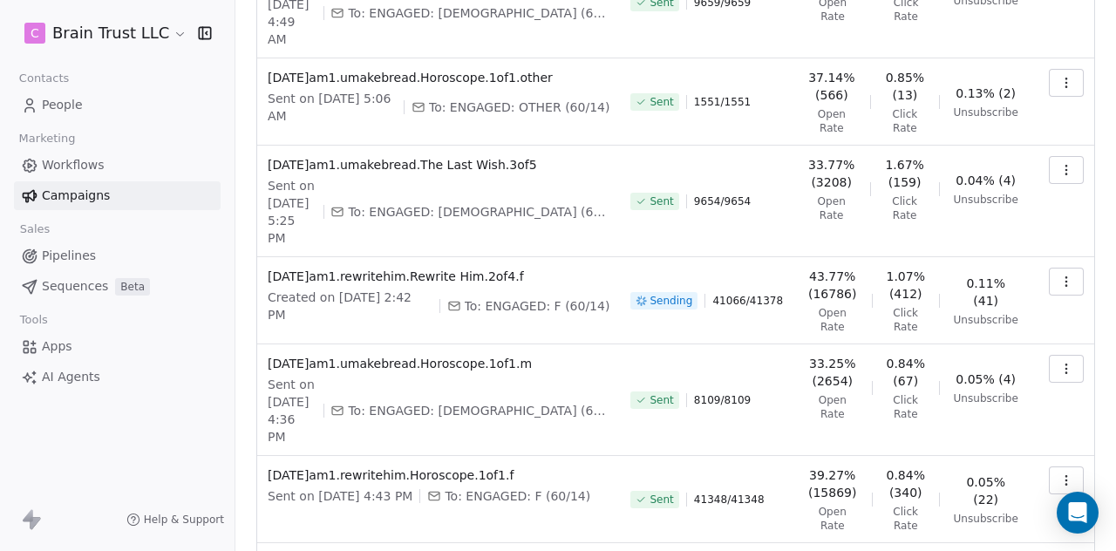
scroll to position [307, 0]
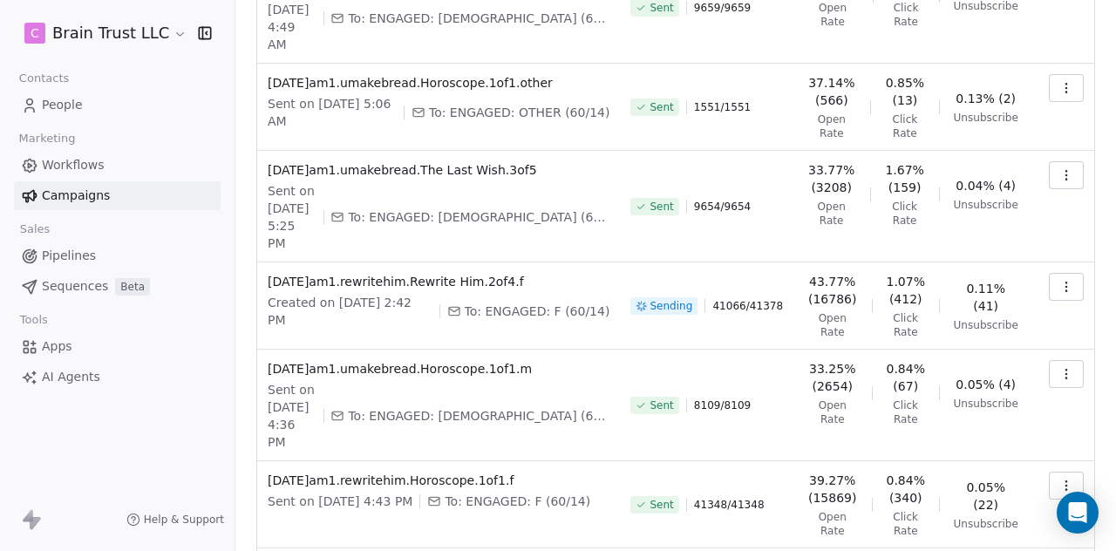
click at [1050, 296] on button "button" at bounding box center [1066, 287] width 35 height 28
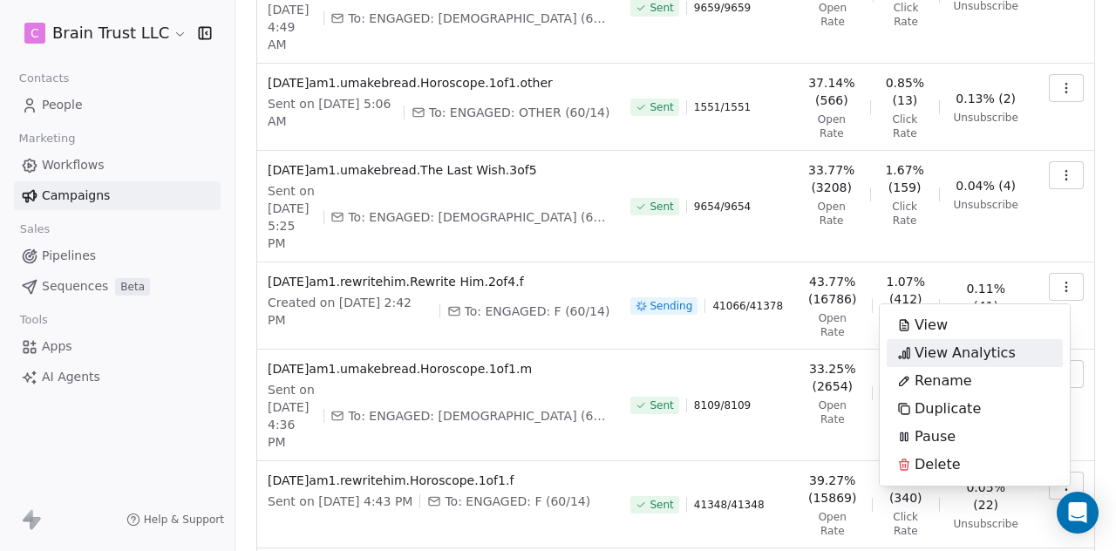
click at [989, 351] on span "View Analytics" at bounding box center [964, 353] width 101 height 21
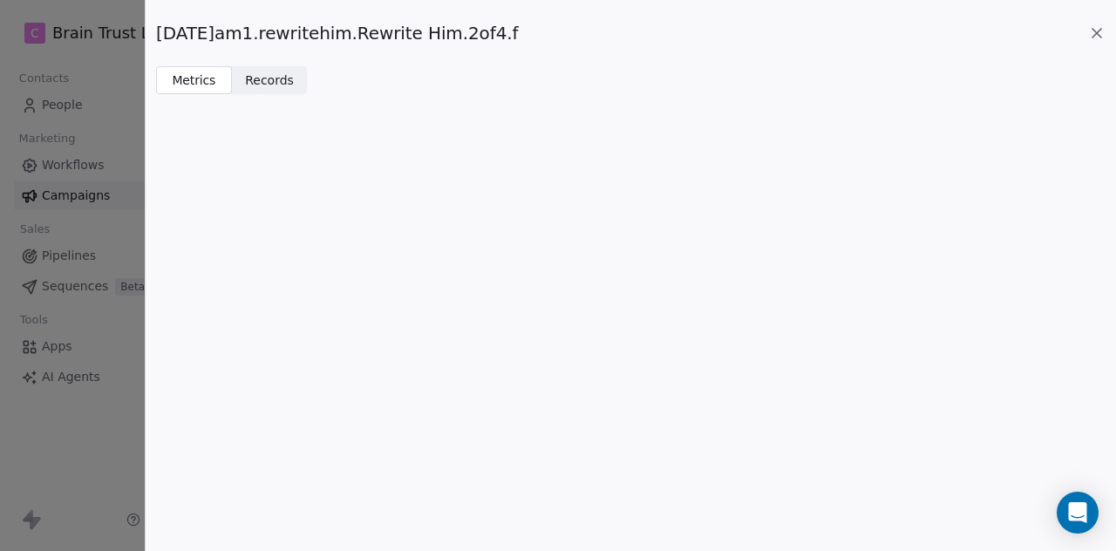
scroll to position [0, 0]
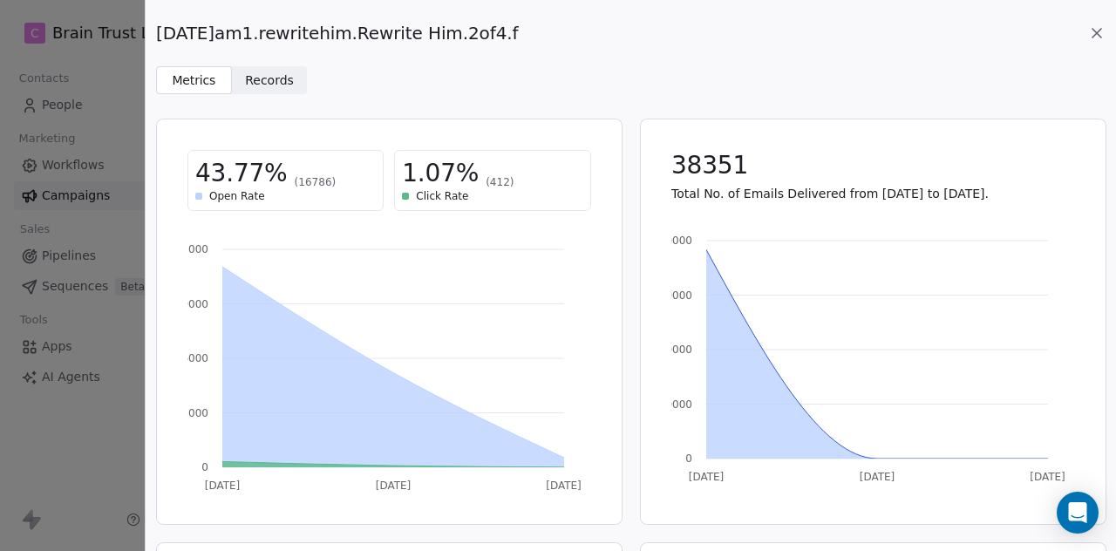
click at [1095, 31] on icon at bounding box center [1096, 33] width 9 height 9
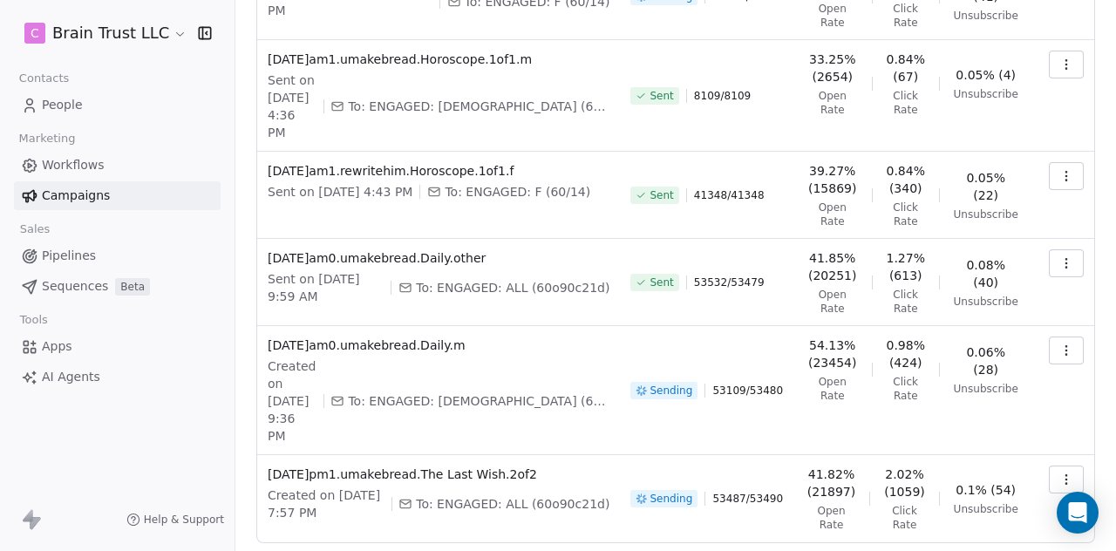
scroll to position [622, 0]
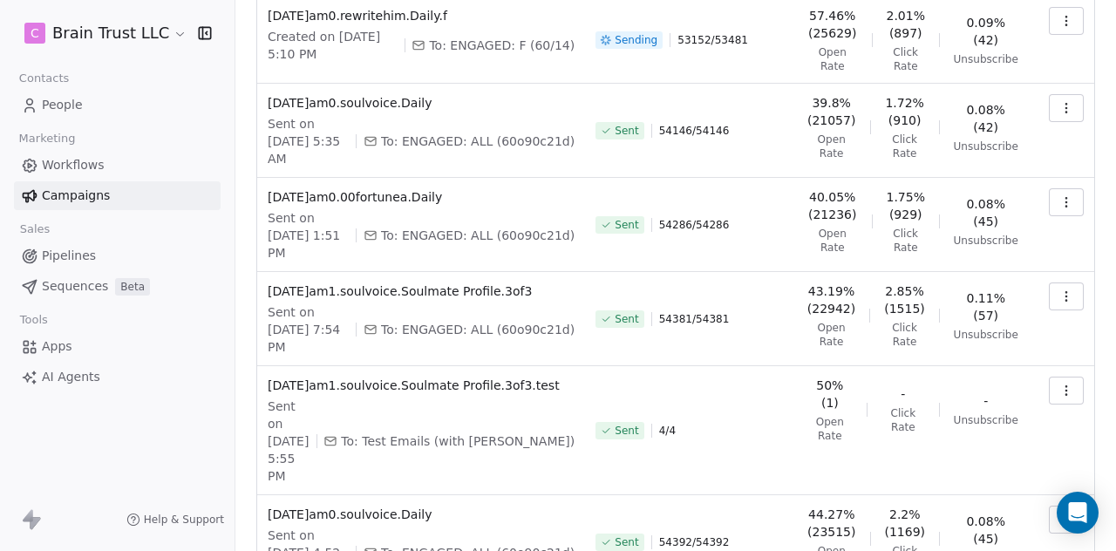
scroll to position [590, 0]
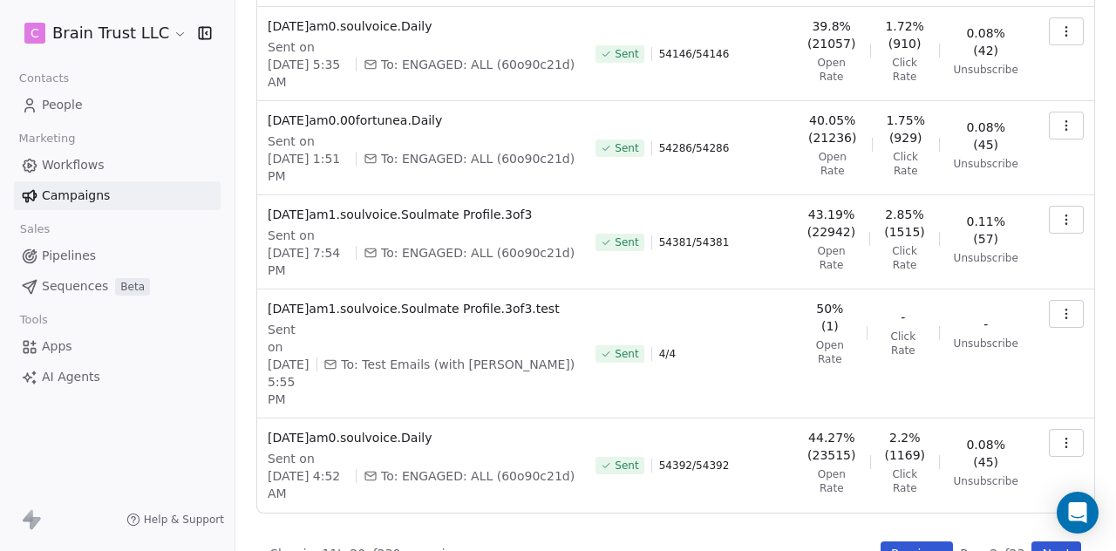
click at [910, 541] on button "Previous" at bounding box center [916, 553] width 72 height 24
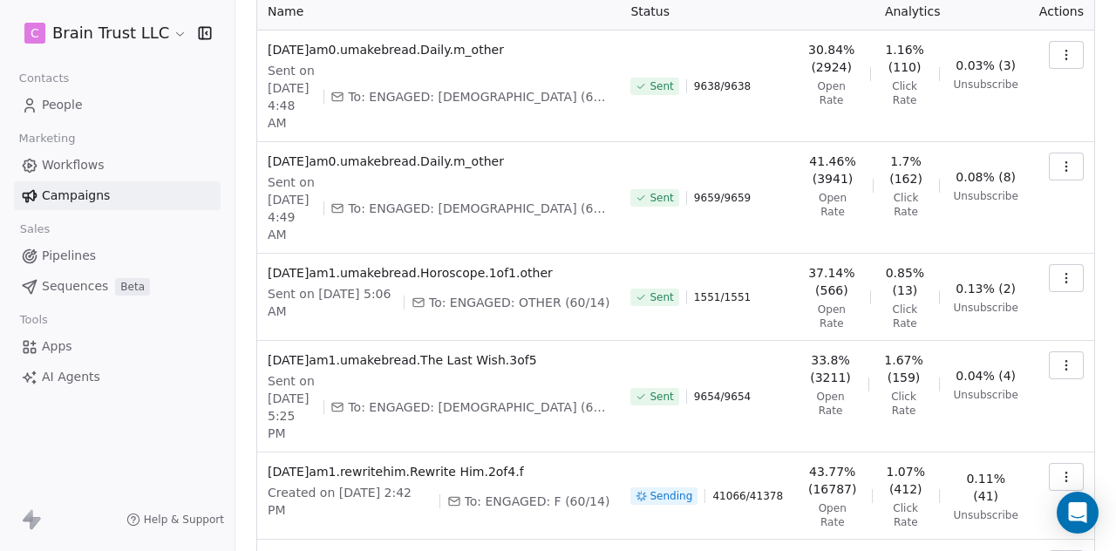
scroll to position [120, 0]
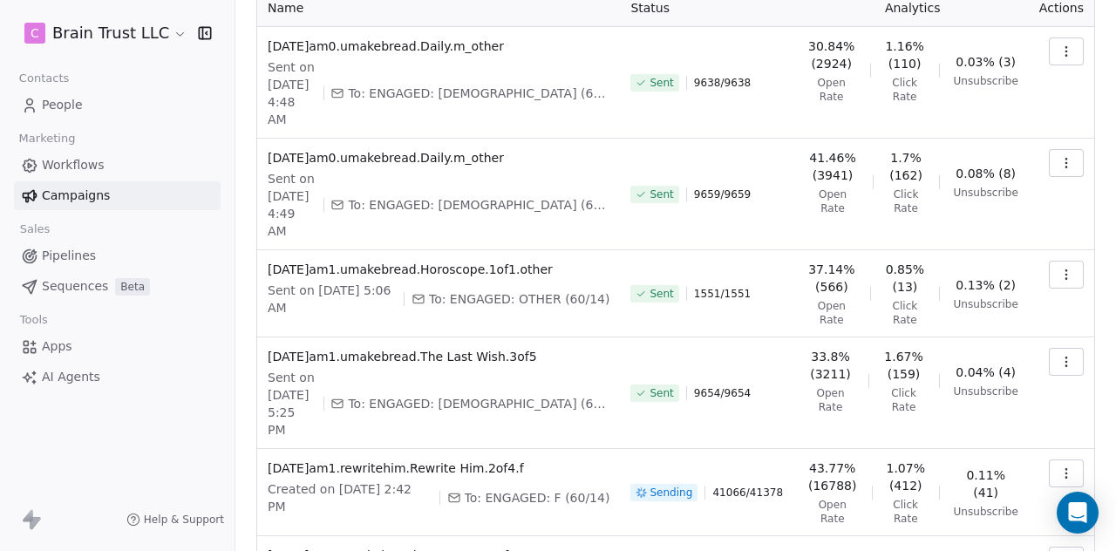
click at [1063, 367] on button "button" at bounding box center [1066, 362] width 35 height 28
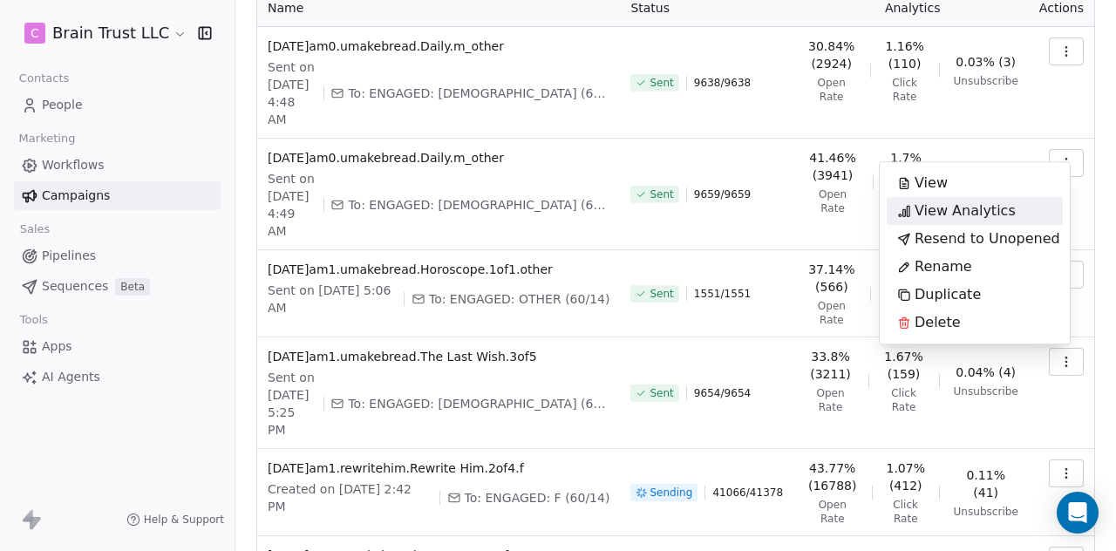
click at [969, 211] on span "View Analytics" at bounding box center [964, 210] width 101 height 21
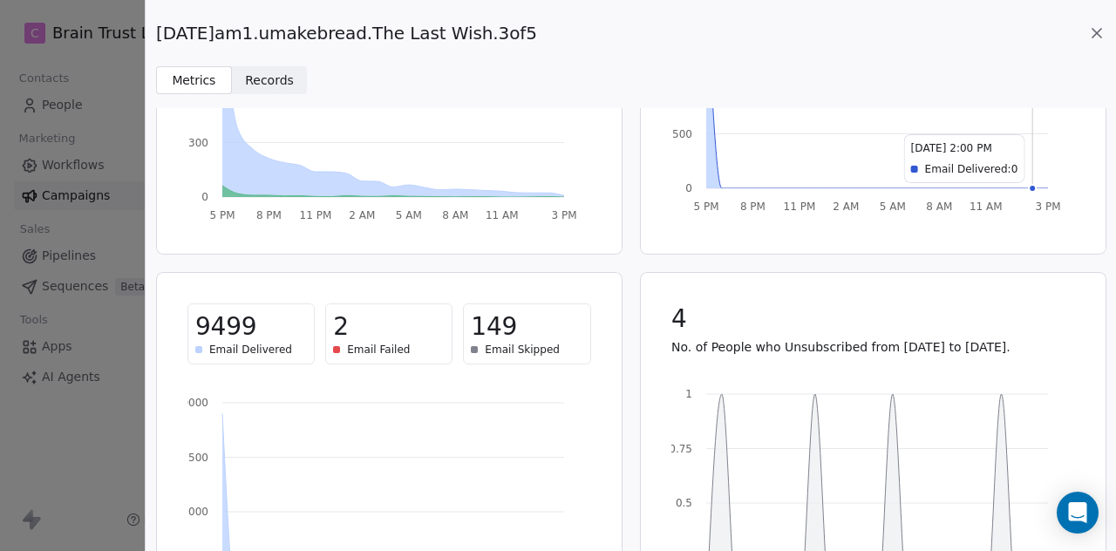
scroll to position [271, 0]
click at [1094, 31] on icon at bounding box center [1096, 33] width 9 height 9
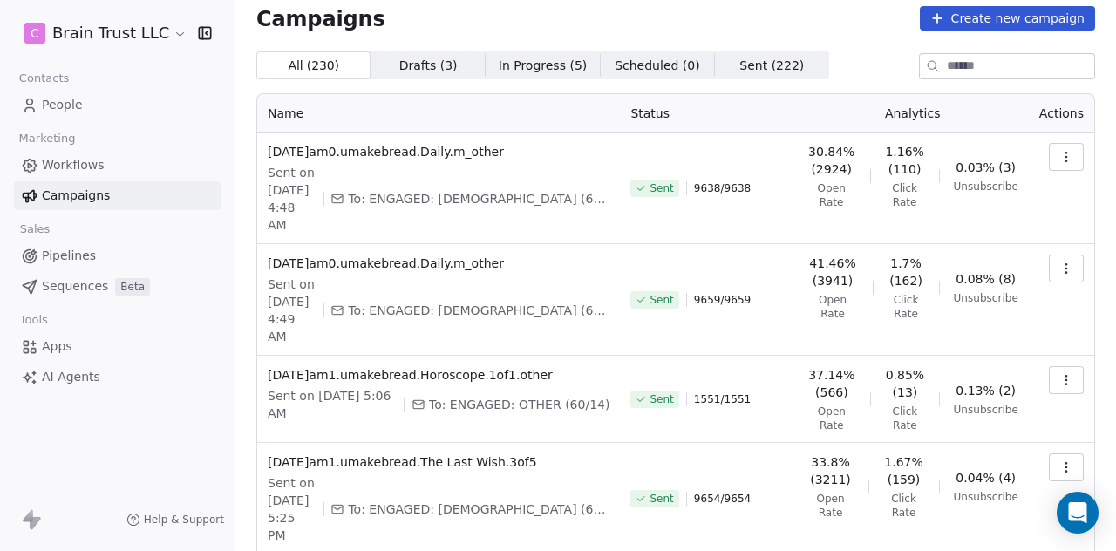
scroll to position [0, 0]
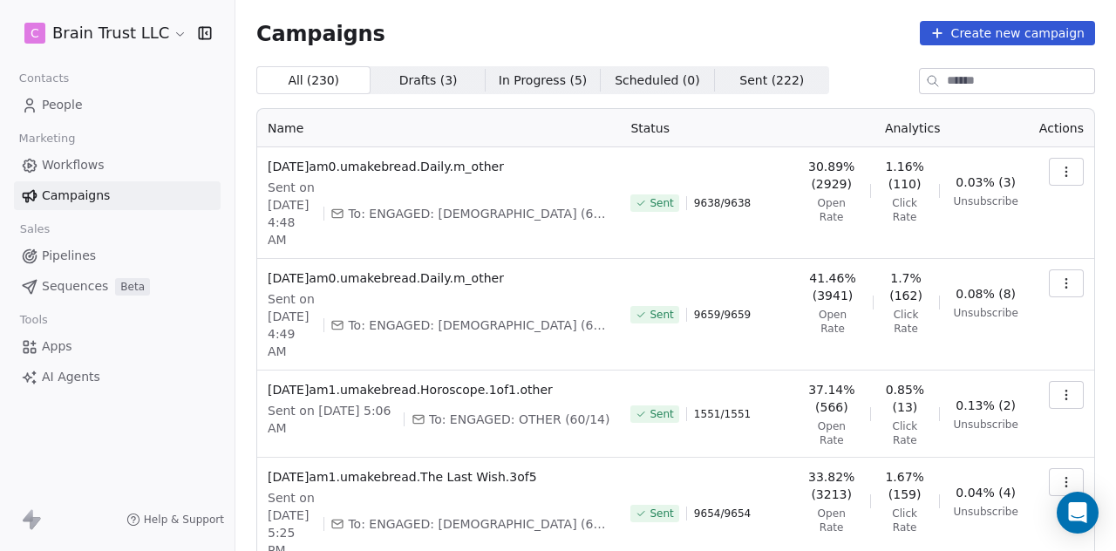
click at [1059, 400] on icon "button" at bounding box center [1066, 395] width 14 height 14
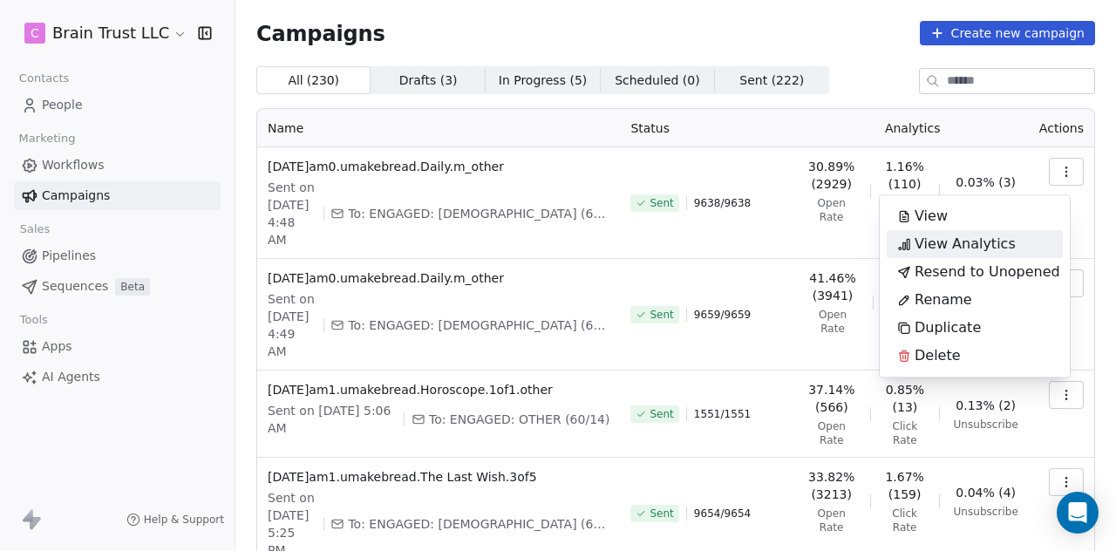
click at [947, 244] on span "View Analytics" at bounding box center [964, 244] width 101 height 21
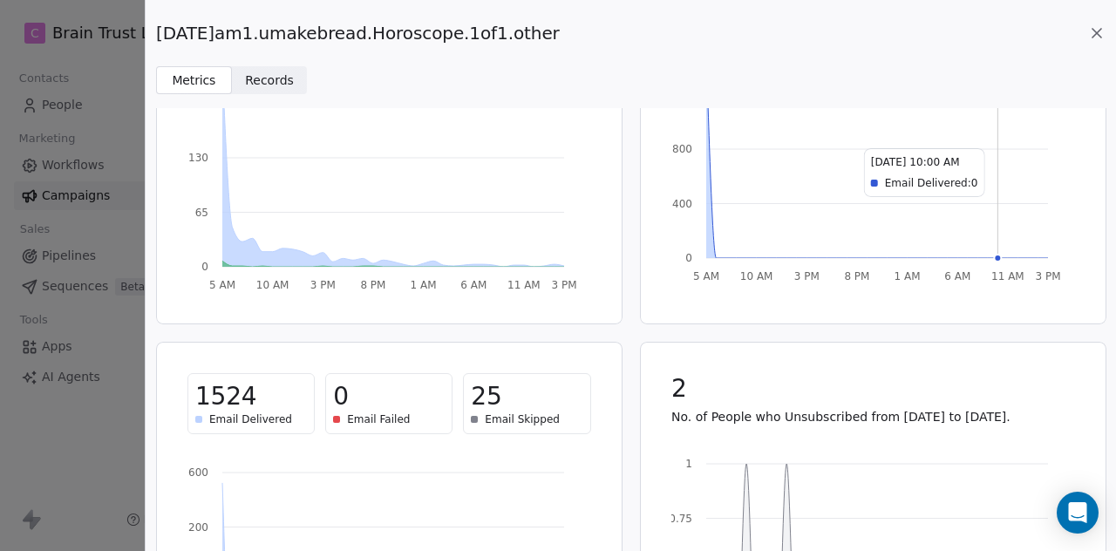
scroll to position [201, 0]
drag, startPoint x: 556, startPoint y: 30, endPoint x: 160, endPoint y: 30, distance: 395.8
click at [160, 30] on span "[DATE]am1.umakebread.Horoscope.1of1.other" at bounding box center [358, 33] width 404 height 24
copy span "[DATE]am1.umakebread.Horoscope.1of1.other"
click at [1098, 32] on icon at bounding box center [1096, 32] width 17 height 17
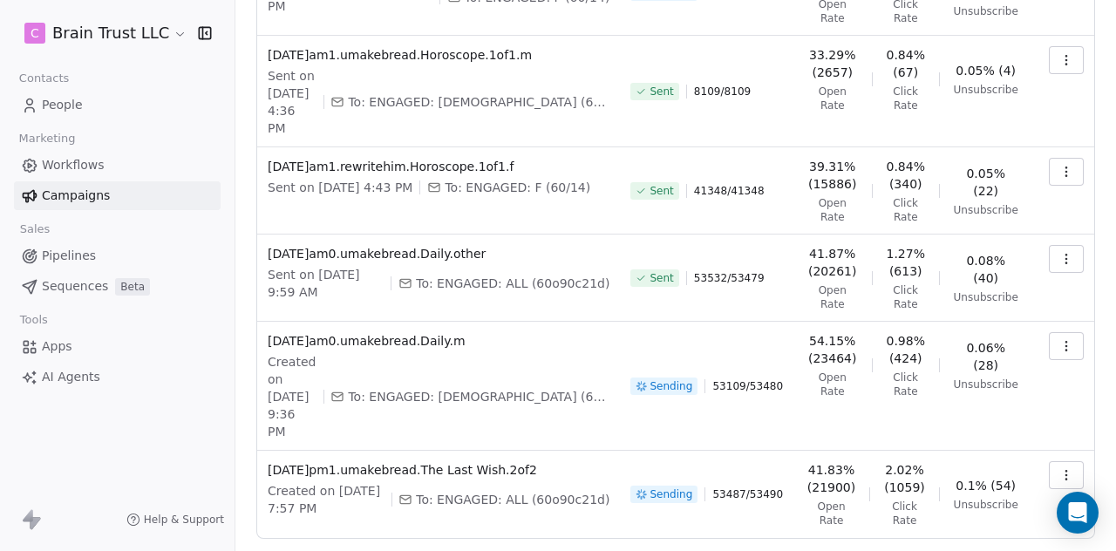
scroll to position [622, 0]
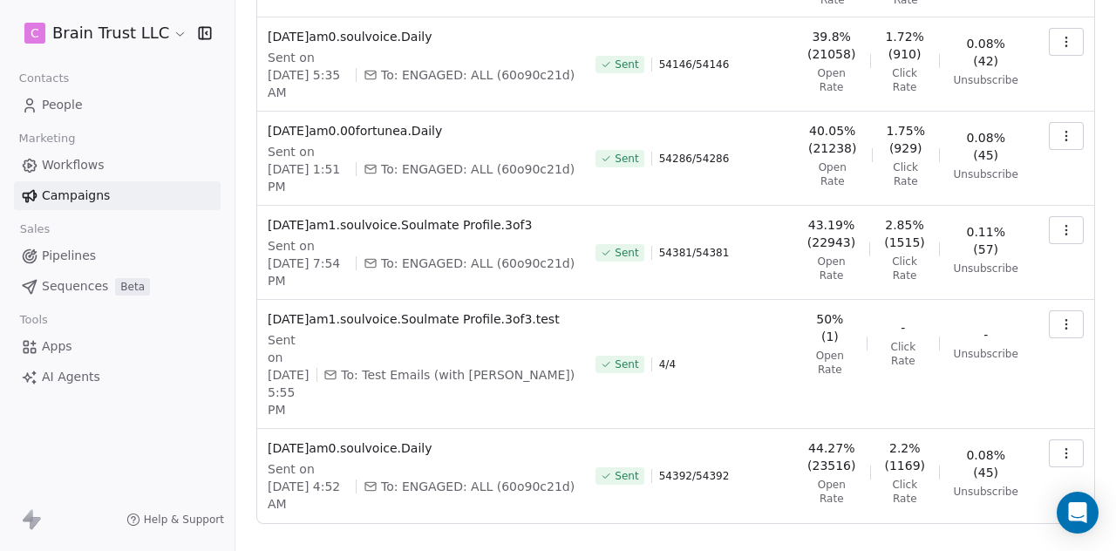
scroll to position [590, 0]
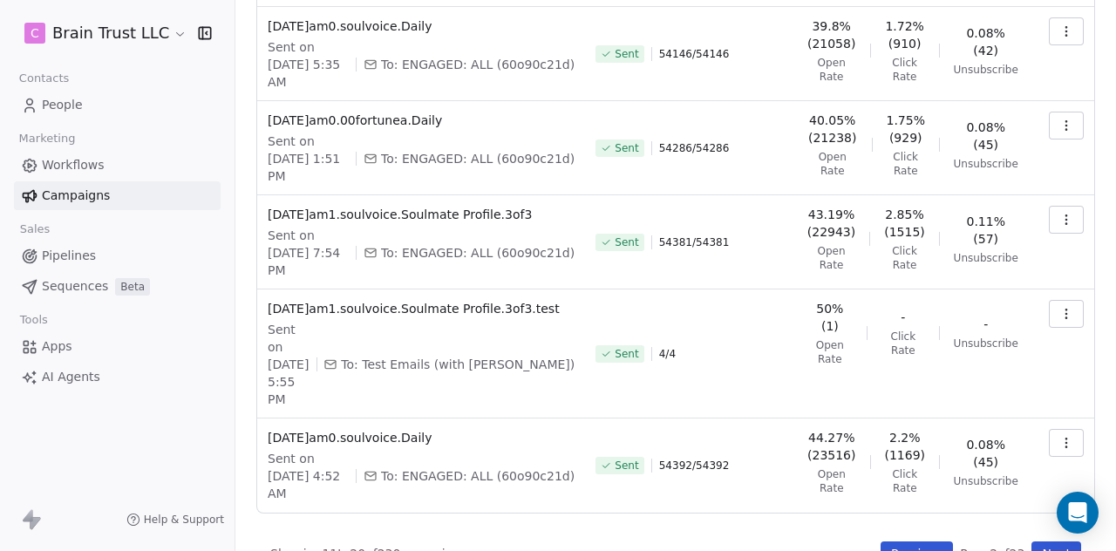
click at [896, 541] on button "Previous" at bounding box center [916, 553] width 72 height 24
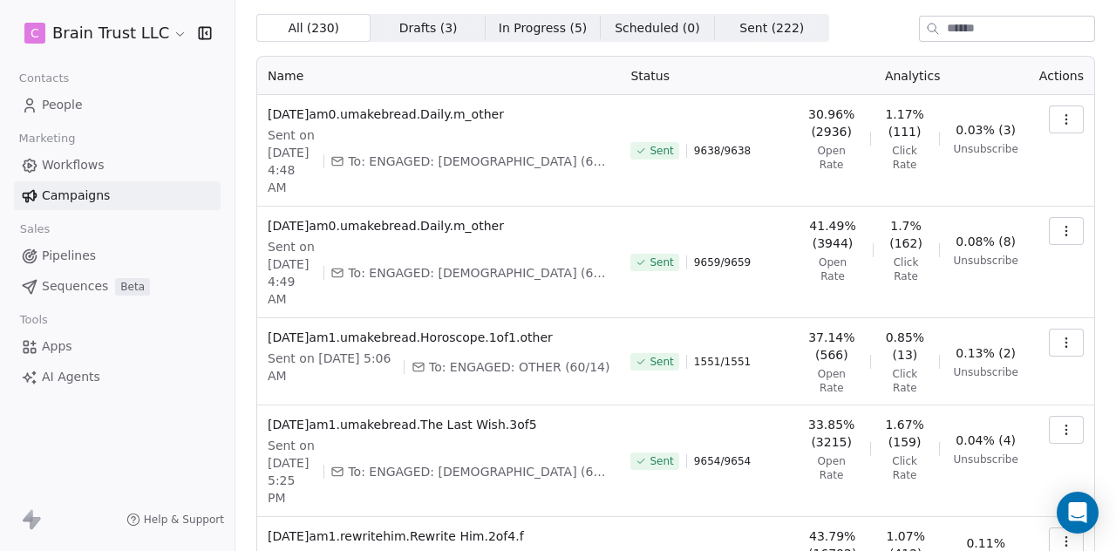
scroll to position [0, 0]
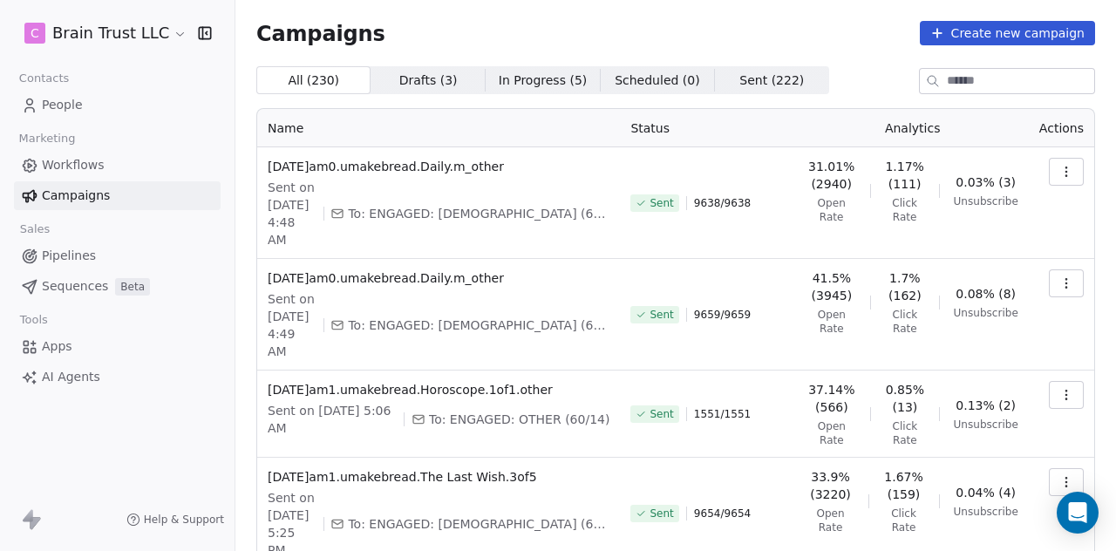
click at [1059, 175] on icon "button" at bounding box center [1066, 172] width 14 height 14
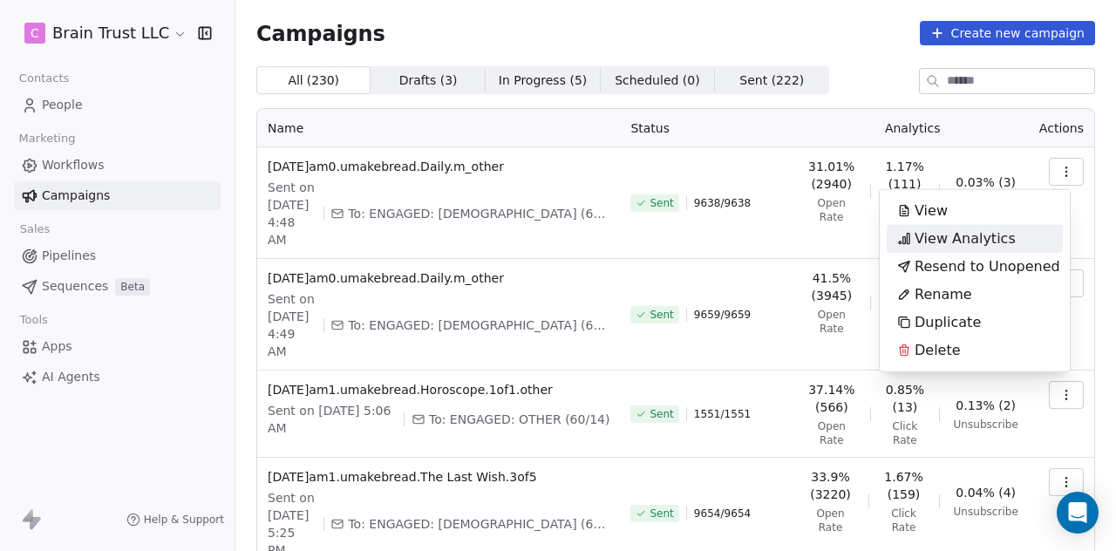
click at [976, 235] on span "View Analytics" at bounding box center [964, 238] width 101 height 21
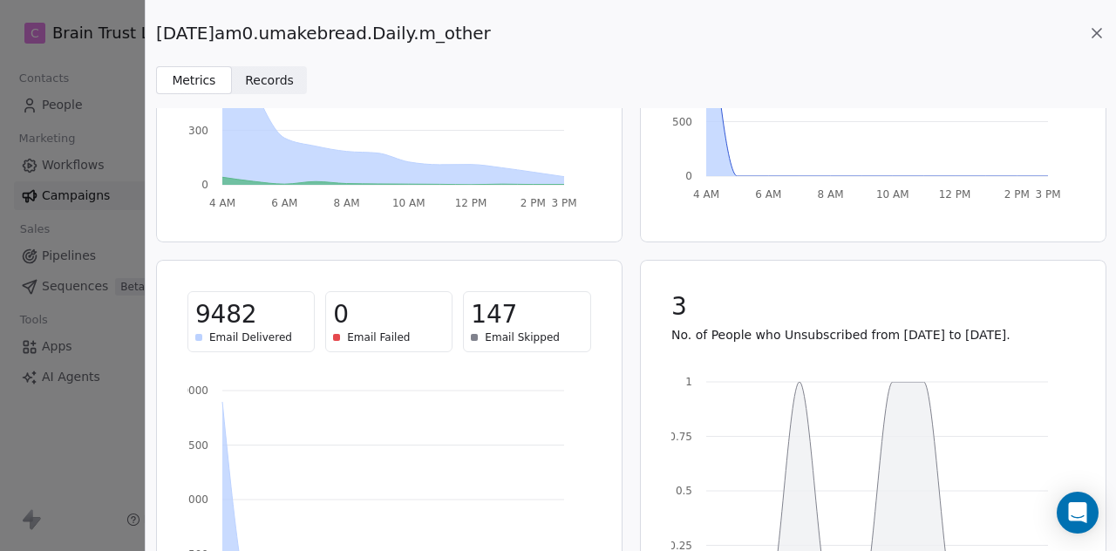
scroll to position [291, 0]
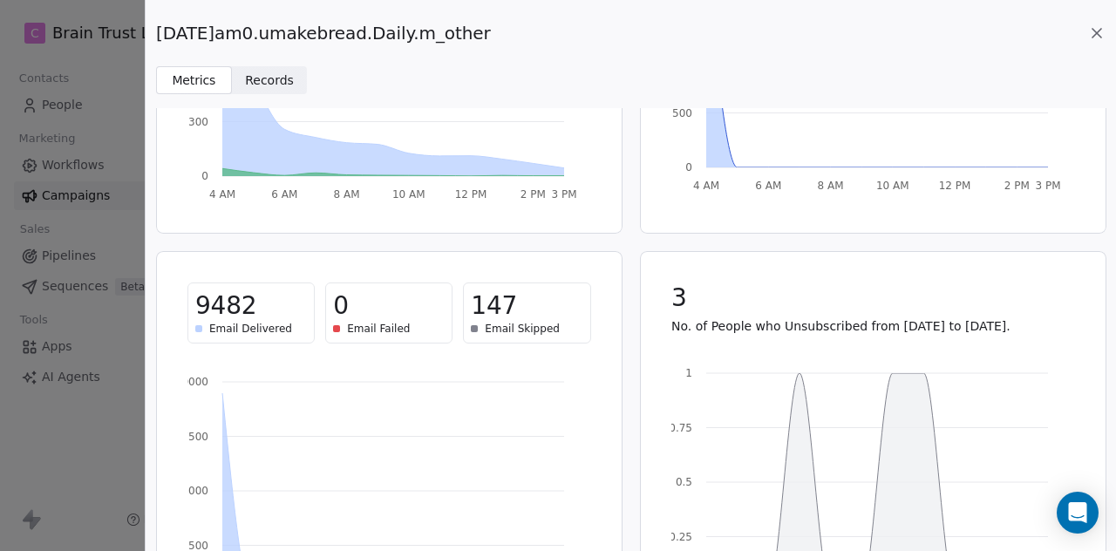
click at [499, 31] on div "[DATE]am0.umakebread.Daily.m_other" at bounding box center [630, 33] width 949 height 24
drag, startPoint x: 495, startPoint y: 31, endPoint x: 160, endPoint y: 37, distance: 334.8
click at [160, 37] on span "[DATE]am0.umakebread.Daily.m_other" at bounding box center [323, 33] width 335 height 24
copy span "[DATE]am0.umakebread.Daily.m_other"
click at [1092, 29] on icon at bounding box center [1096, 33] width 9 height 9
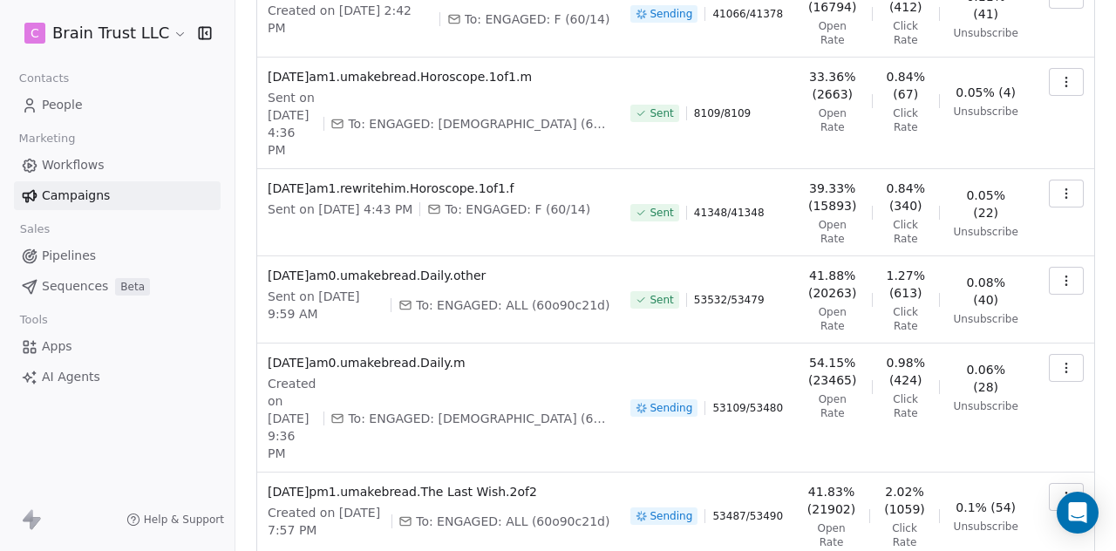
scroll to position [622, 0]
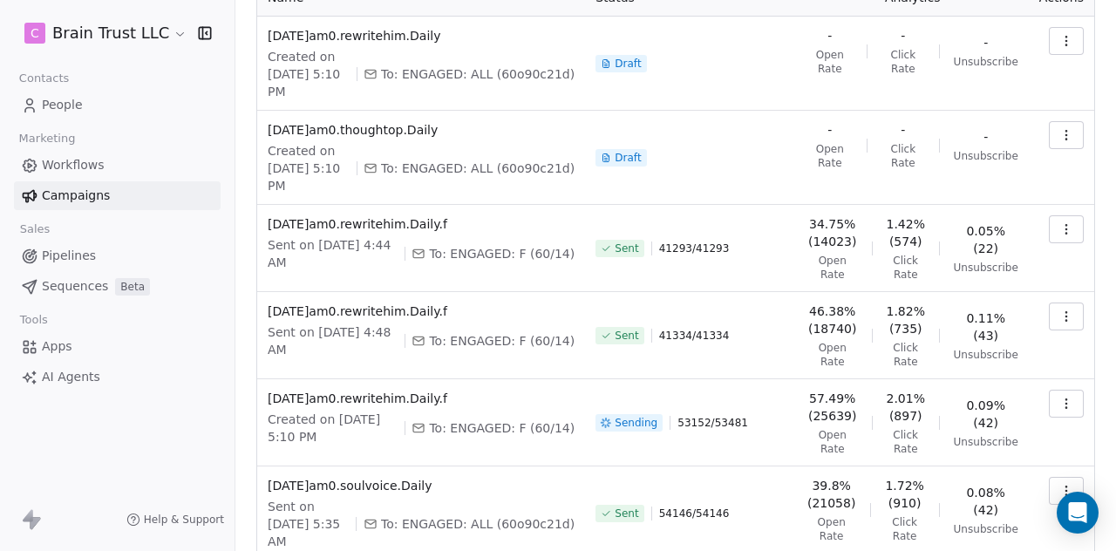
scroll to position [113, 0]
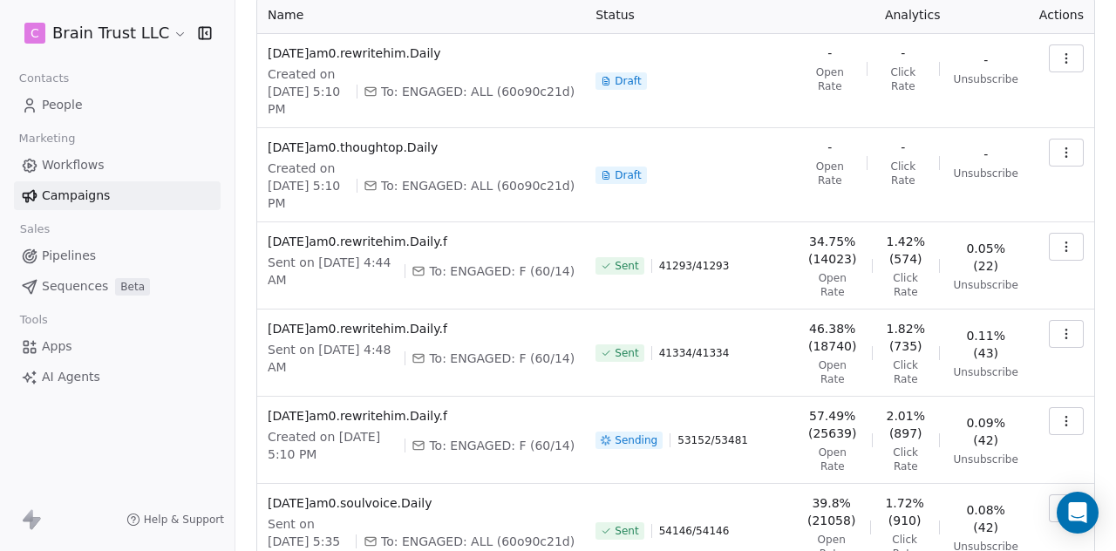
click at [1059, 247] on icon "button" at bounding box center [1066, 247] width 14 height 14
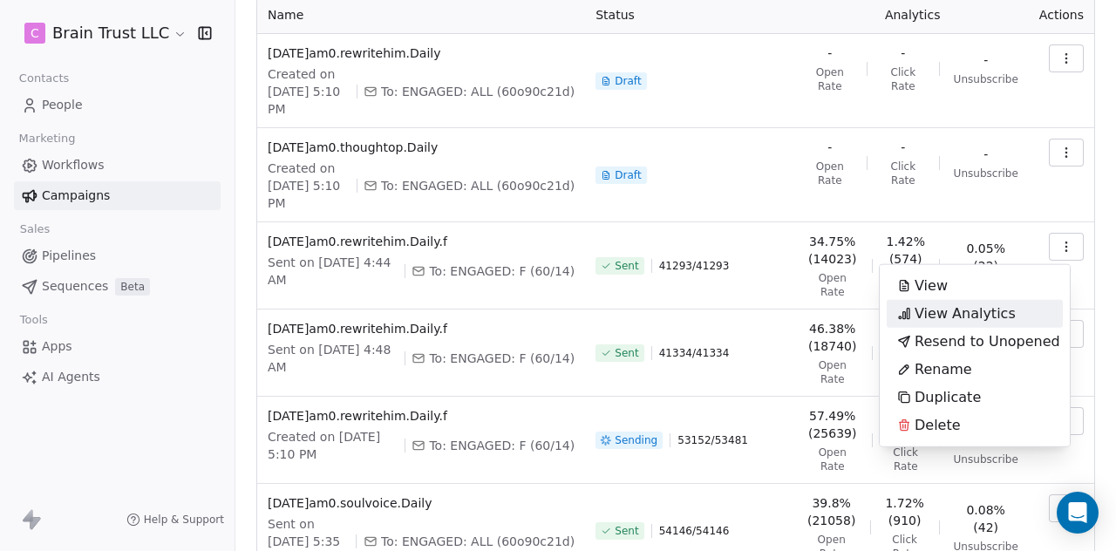
click at [964, 309] on span "View Analytics" at bounding box center [964, 313] width 101 height 21
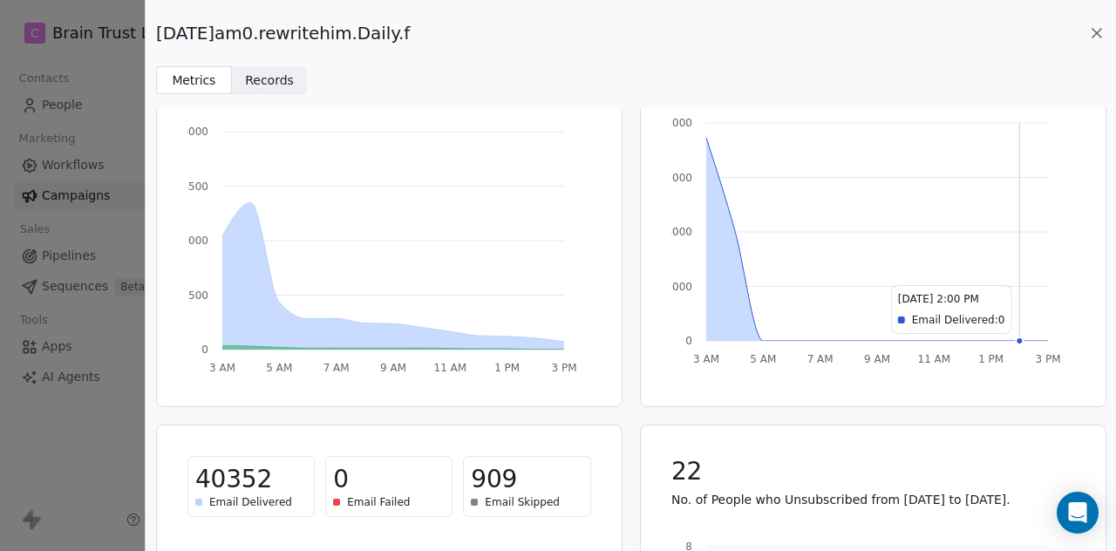
scroll to position [119, 0]
drag, startPoint x: 424, startPoint y: 27, endPoint x: 157, endPoint y: 31, distance: 266.8
click at [157, 31] on span "[DATE]am0.rewritehim.Daily.f" at bounding box center [283, 33] width 254 height 24
copy span "[DATE]am0.rewritehim.Daily.f"
